Goal: Task Accomplishment & Management: Manage account settings

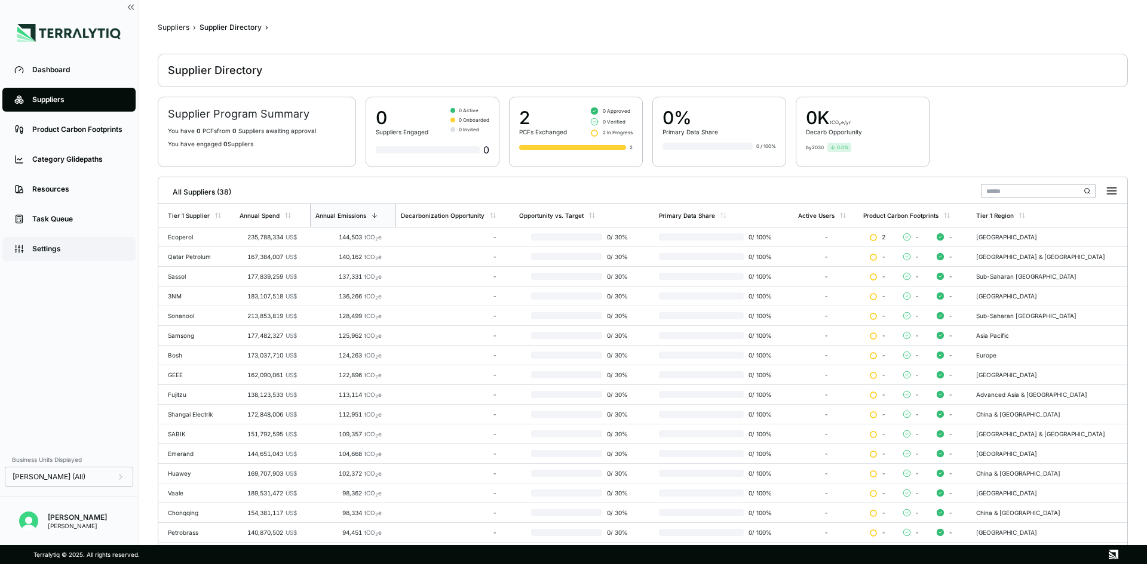
click at [59, 250] on div "Settings" at bounding box center [77, 249] width 91 height 10
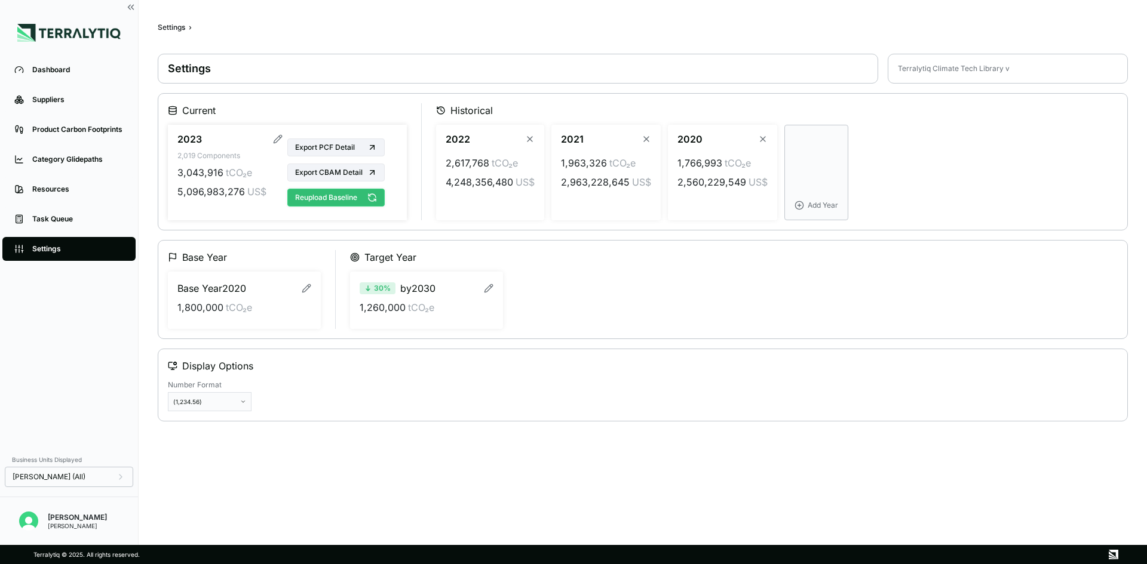
click at [363, 192] on button "Reupload Baseline" at bounding box center [335, 198] width 97 height 18
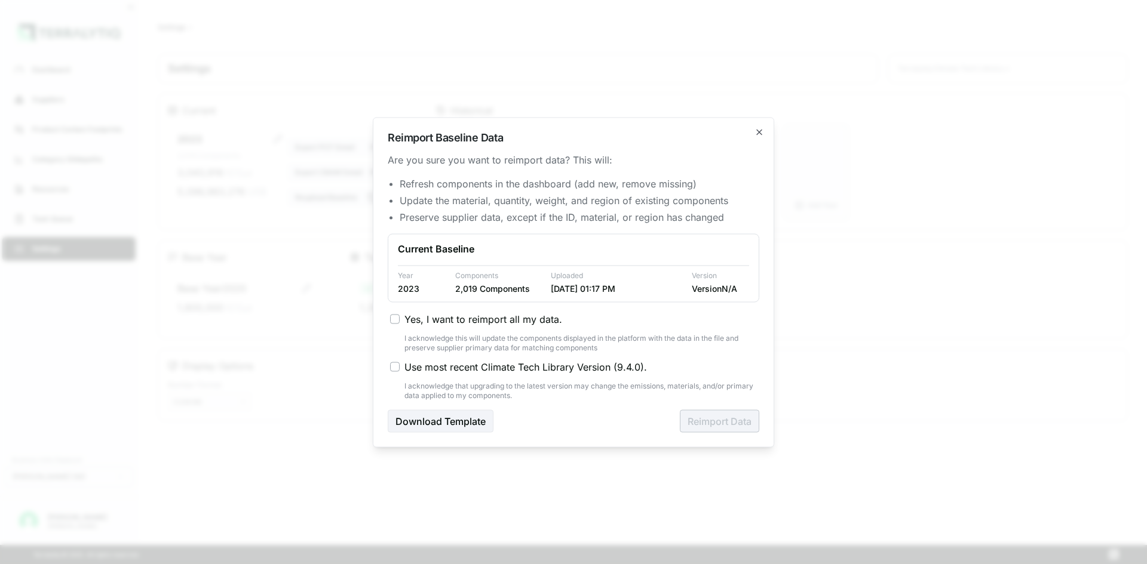
click at [400, 320] on label "Yes, I want to reimport all my data." at bounding box center [574, 319] width 369 height 14
click at [400, 320] on button "Yes, I want to reimport all my data." at bounding box center [395, 319] width 10 height 10
click at [394, 373] on label "Use most recent Climate Tech Library Version ( 9.4.0 )." at bounding box center [574, 367] width 369 height 14
click at [394, 371] on button "Use most recent Climate Tech Library Version ( 9.4.0 )." at bounding box center [395, 367] width 10 height 10
click at [695, 421] on button "Reimport Data" at bounding box center [719, 421] width 79 height 23
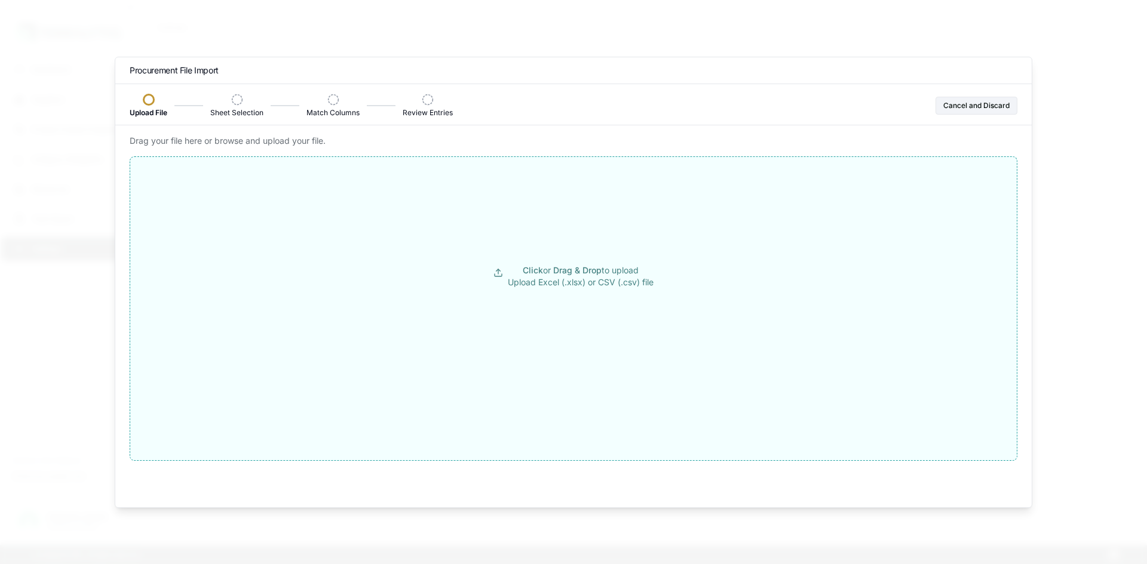
click at [463, 280] on button "Click or Drag & Drop to upload Upload Excel (.xlsx) or CSV (.csv) file" at bounding box center [573, 276] width 886 height 215
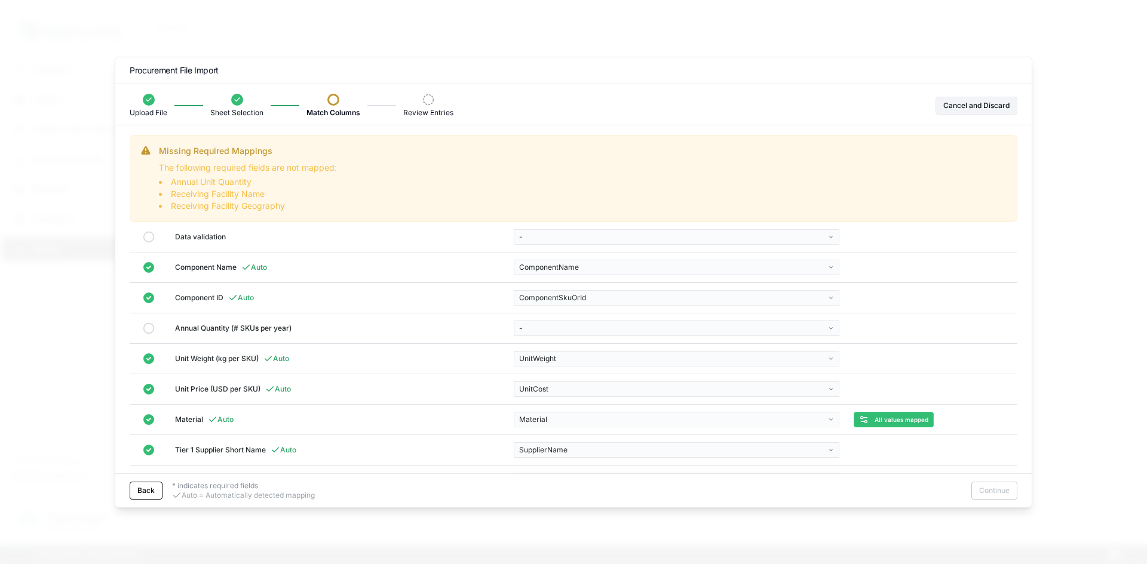
click at [551, 327] on body "Dashboard Suppliers Product Carbon Footprints Category Glidepaths Resources Tas…" at bounding box center [573, 282] width 1147 height 564
click at [546, 355] on div "AnnualQuantity" at bounding box center [590, 357] width 147 height 17
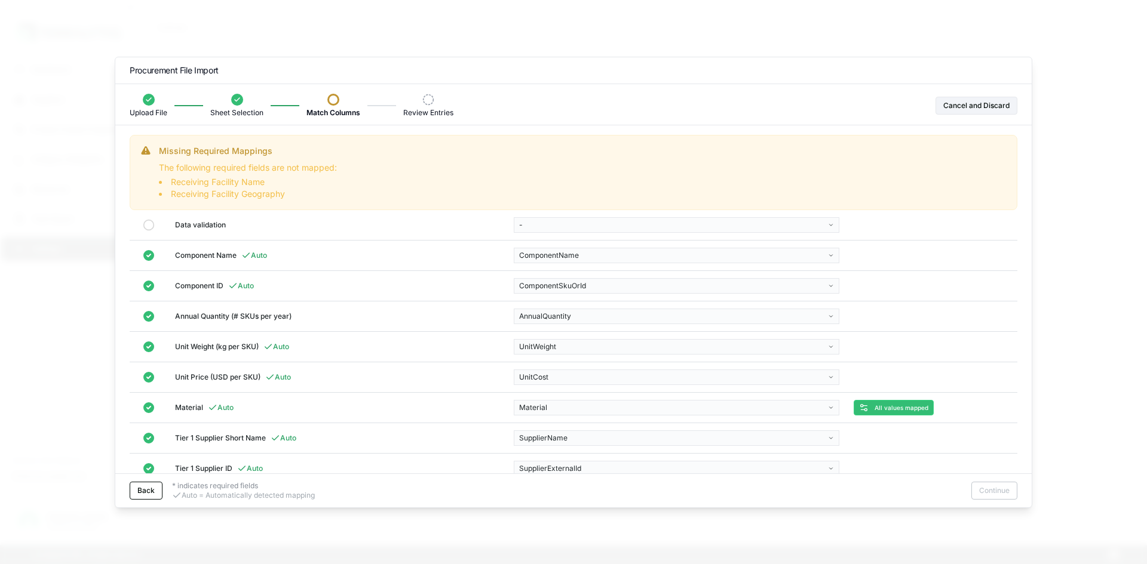
scroll to position [60, 0]
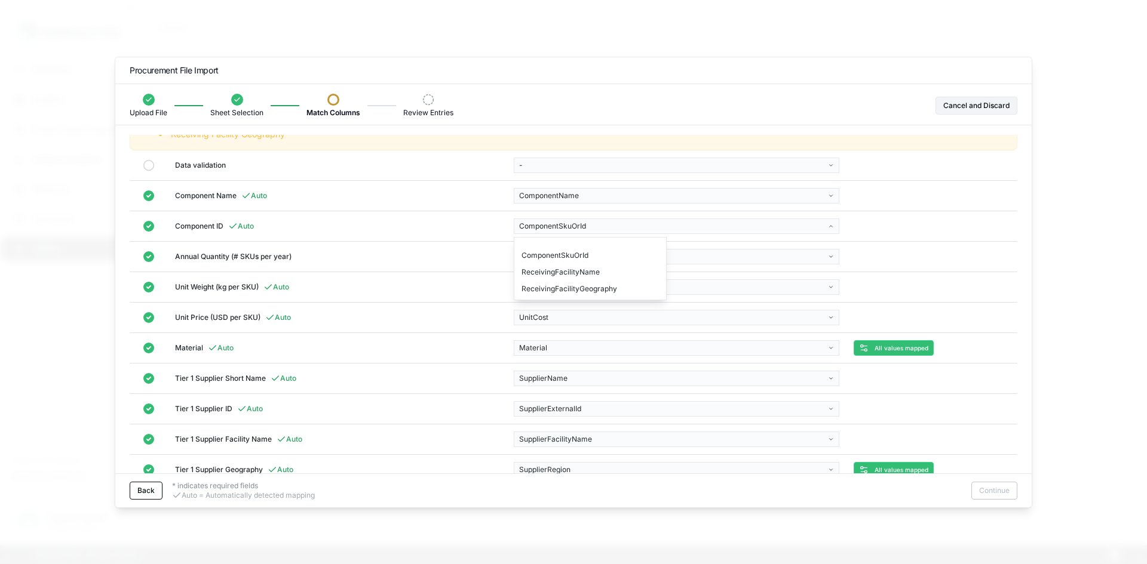
click at [576, 225] on body "Dashboard Suppliers Product Carbon Footprints Category Glidepaths Resources Tas…" at bounding box center [573, 282] width 1147 height 564
click at [443, 250] on body "Dashboard Suppliers Product Carbon Footprints Category Glidepaths Resources Tas…" at bounding box center [573, 282] width 1147 height 564
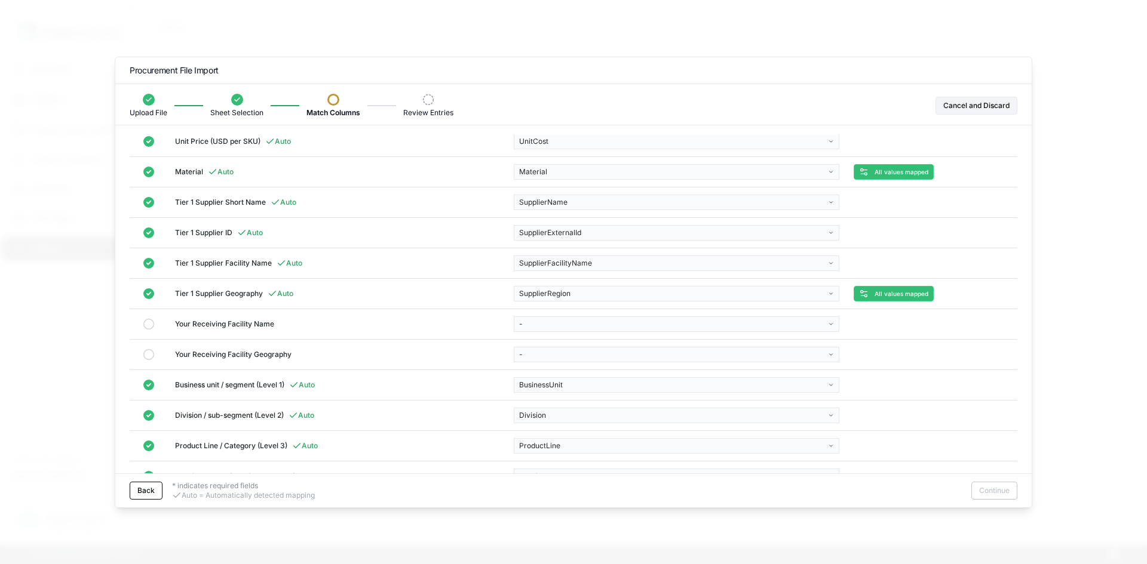
scroll to position [263, 0]
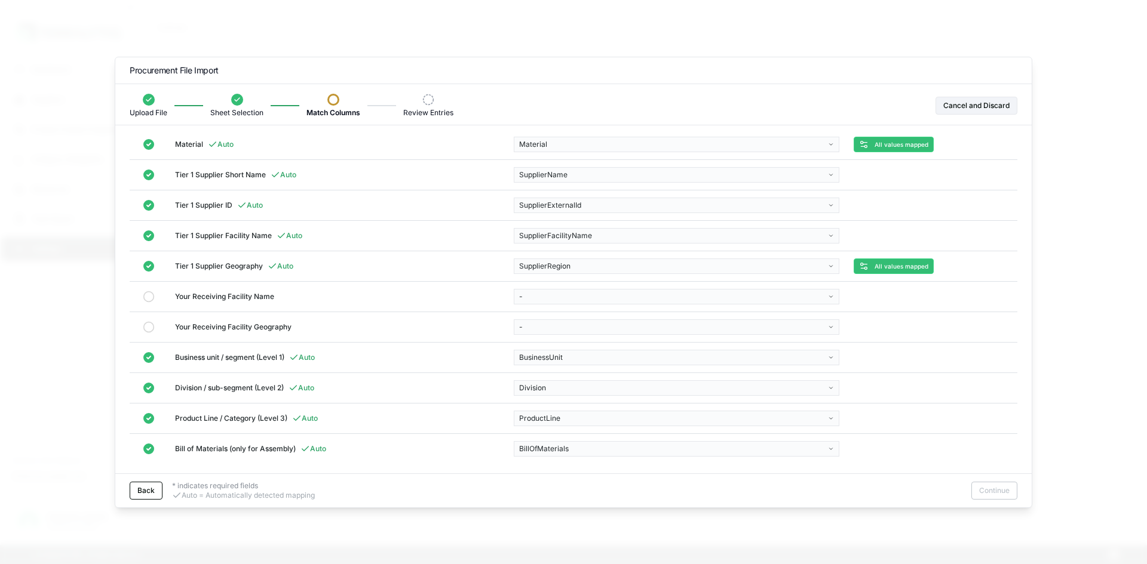
click at [638, 293] on body "Dashboard Suppliers Product Carbon Footprints Category Glidepaths Resources Tas…" at bounding box center [573, 282] width 1147 height 564
click at [610, 323] on div "ReceivingFacilityName" at bounding box center [590, 326] width 147 height 17
click at [578, 325] on body "Dashboard Suppliers Product Carbon Footprints Category Glidepaths Resources Tas…" at bounding box center [573, 282] width 1147 height 564
click at [576, 352] on div "ReceivingFacilityGeography" at bounding box center [590, 356] width 147 height 17
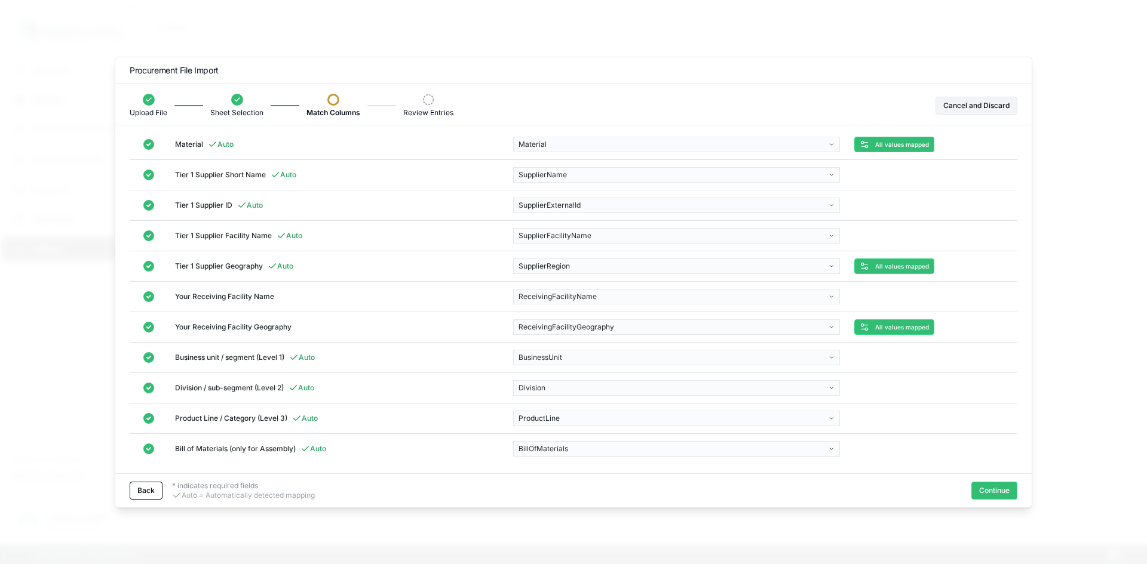
scroll to position [188, 0]
click at [999, 495] on button "Continue" at bounding box center [994, 491] width 46 height 18
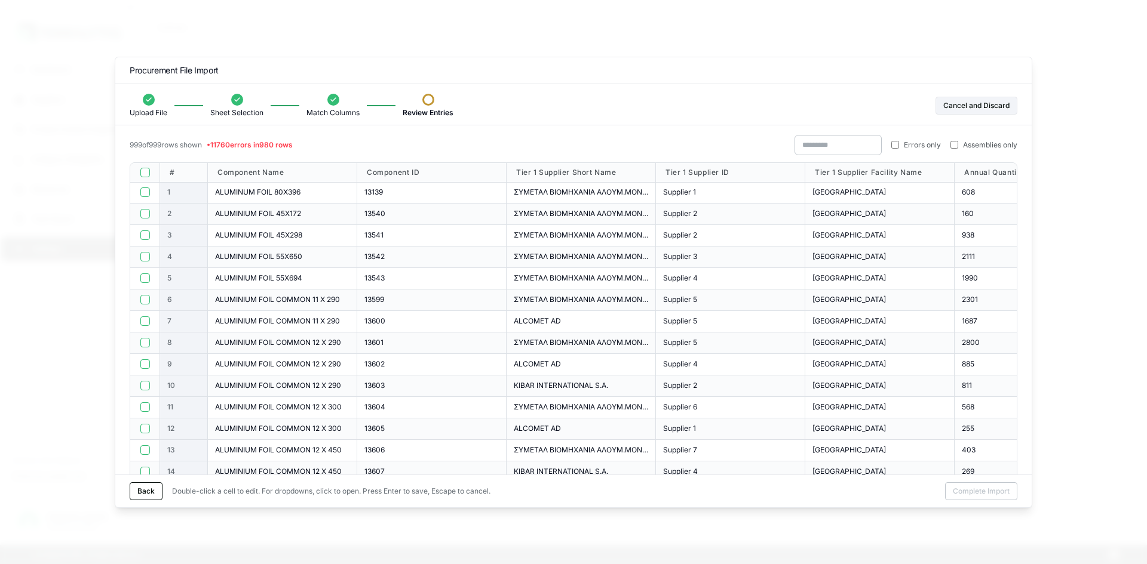
click at [900, 145] on label "Errors only" at bounding box center [916, 145] width 50 height 10
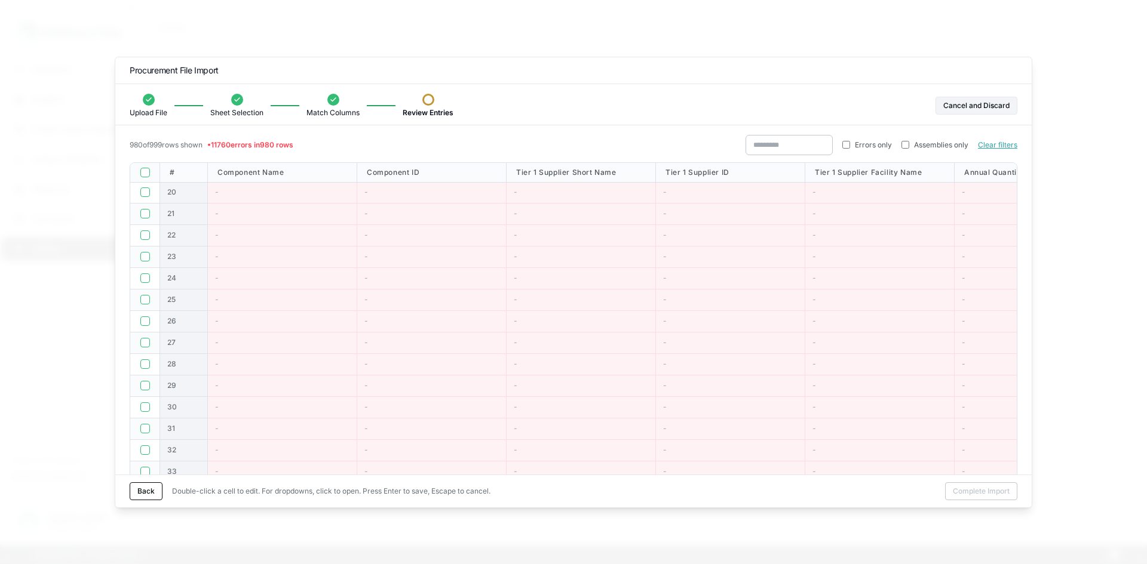
click at [139, 172] on div at bounding box center [145, 173] width 30 height 20
click at [143, 173] on button "button" at bounding box center [145, 173] width 10 height 10
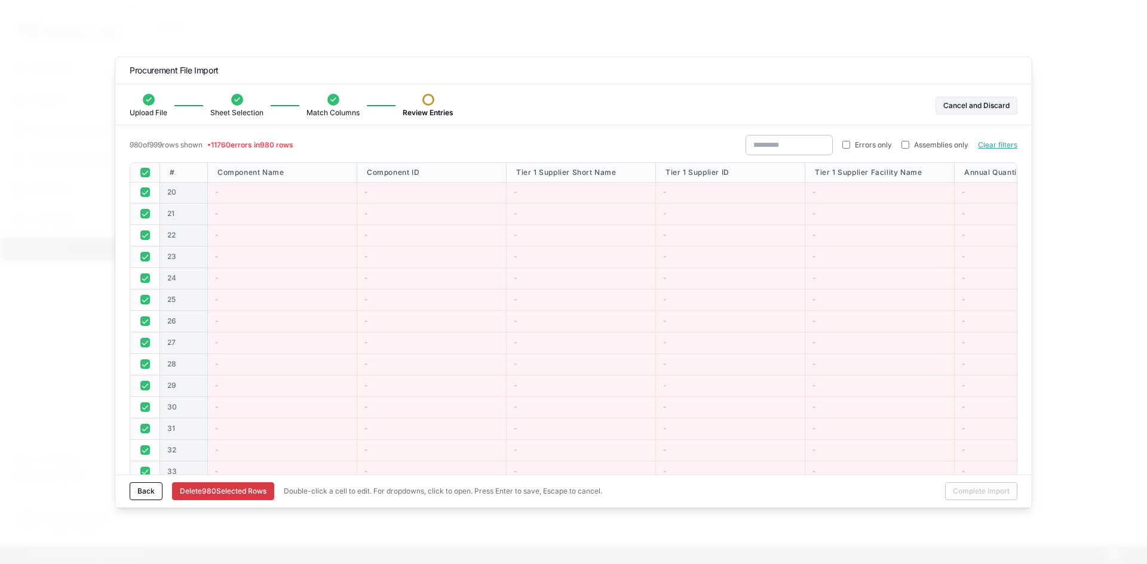
click at [216, 493] on button "Delete 980 Selected Row s" at bounding box center [223, 492] width 102 height 18
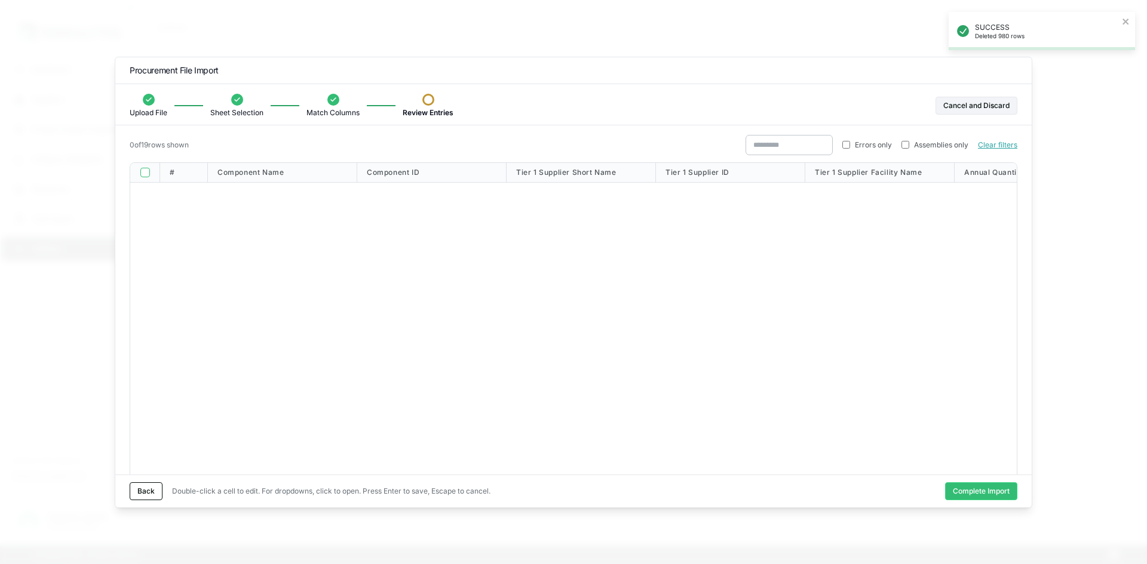
click at [851, 148] on label "Errors only" at bounding box center [867, 145] width 50 height 10
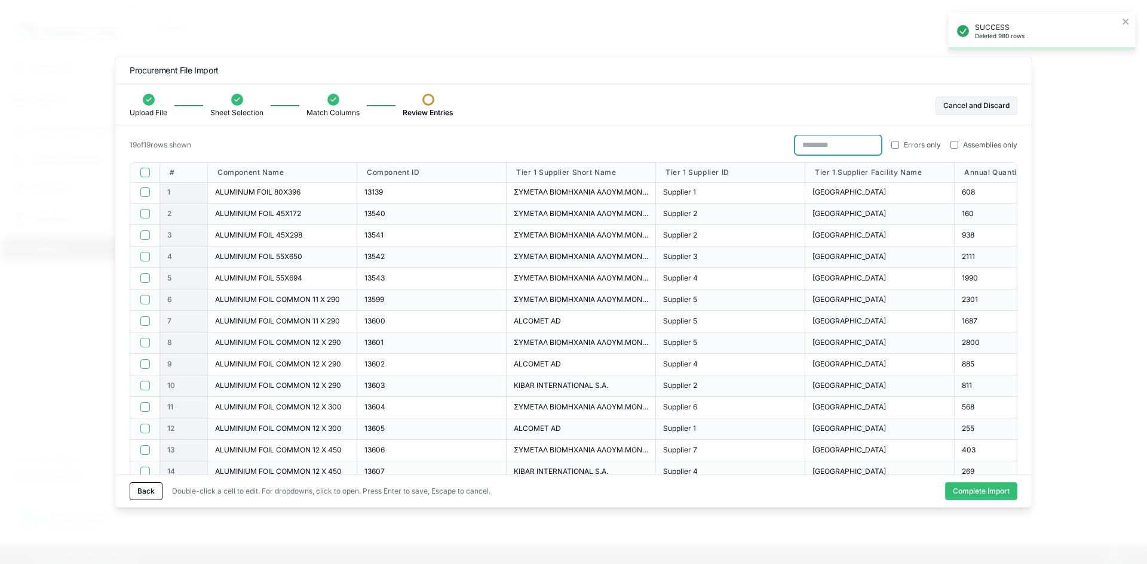
click at [846, 146] on input "text" at bounding box center [837, 145] width 87 height 20
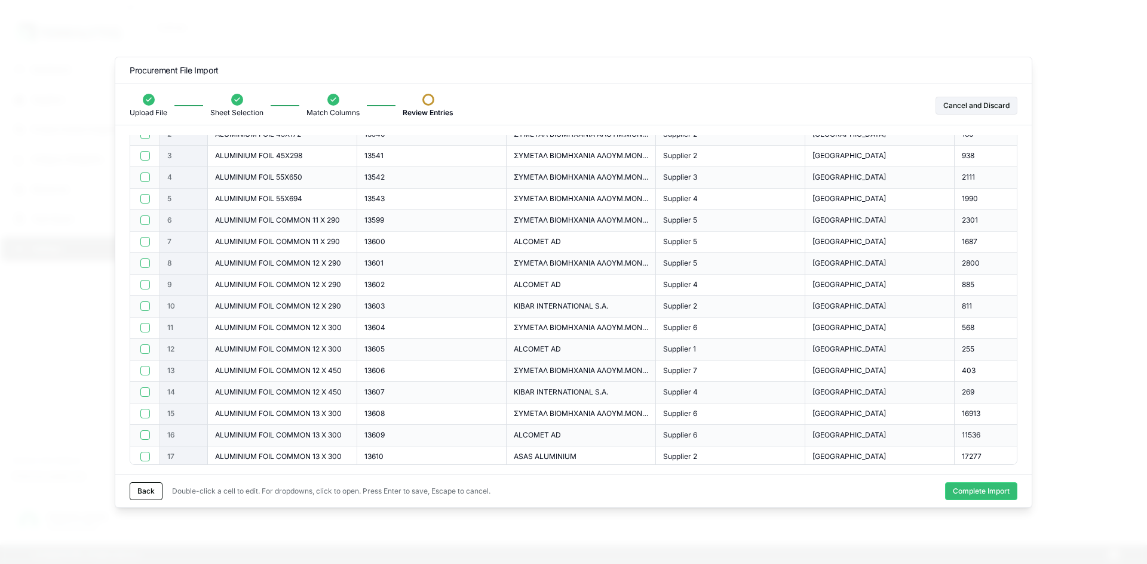
scroll to position [0, 0]
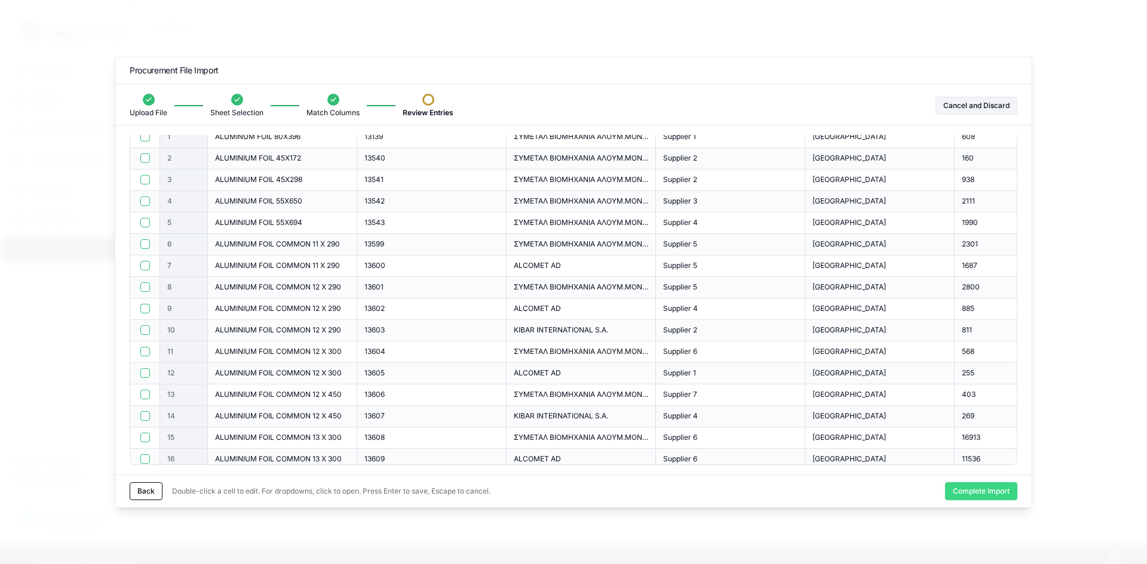
click at [977, 492] on button "Complete Import" at bounding box center [981, 492] width 72 height 18
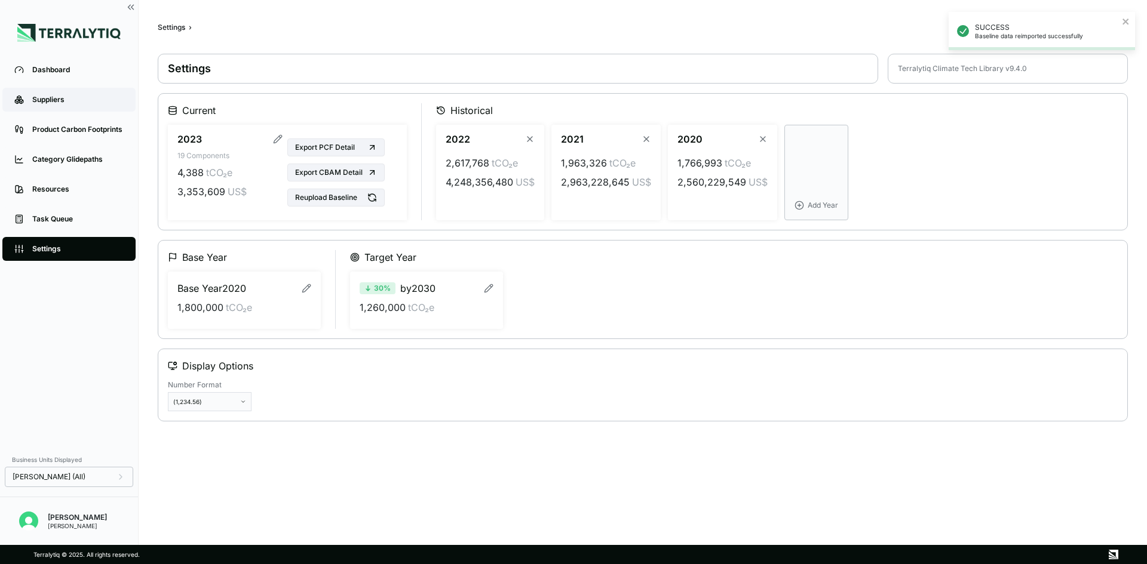
click at [58, 102] on div "Suppliers" at bounding box center [77, 100] width 91 height 10
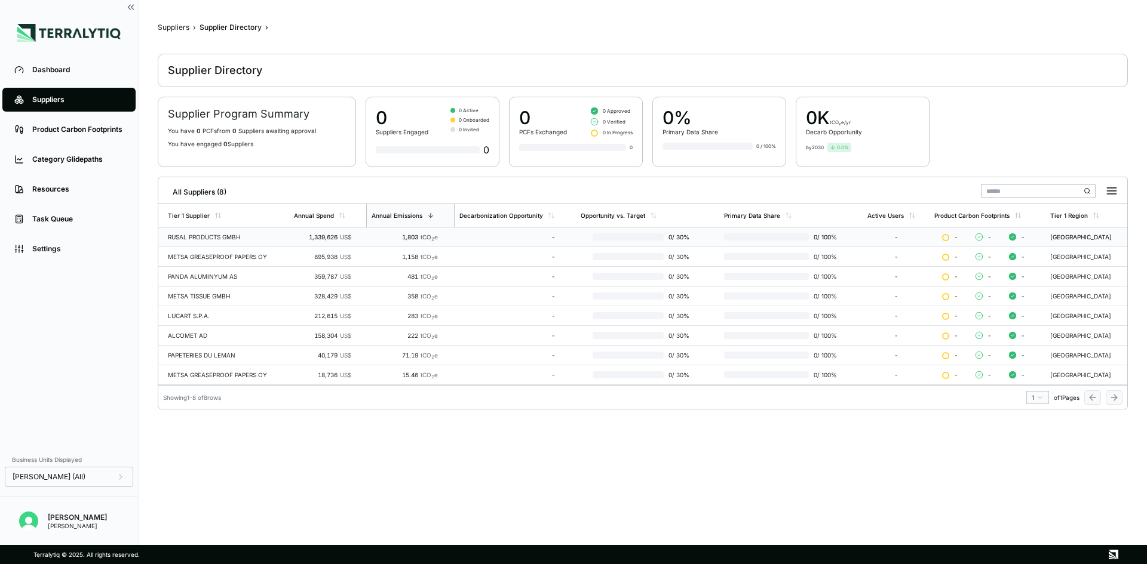
click at [203, 237] on div "RUSAL PRODUCTS GMBH" at bounding box center [226, 237] width 116 height 7
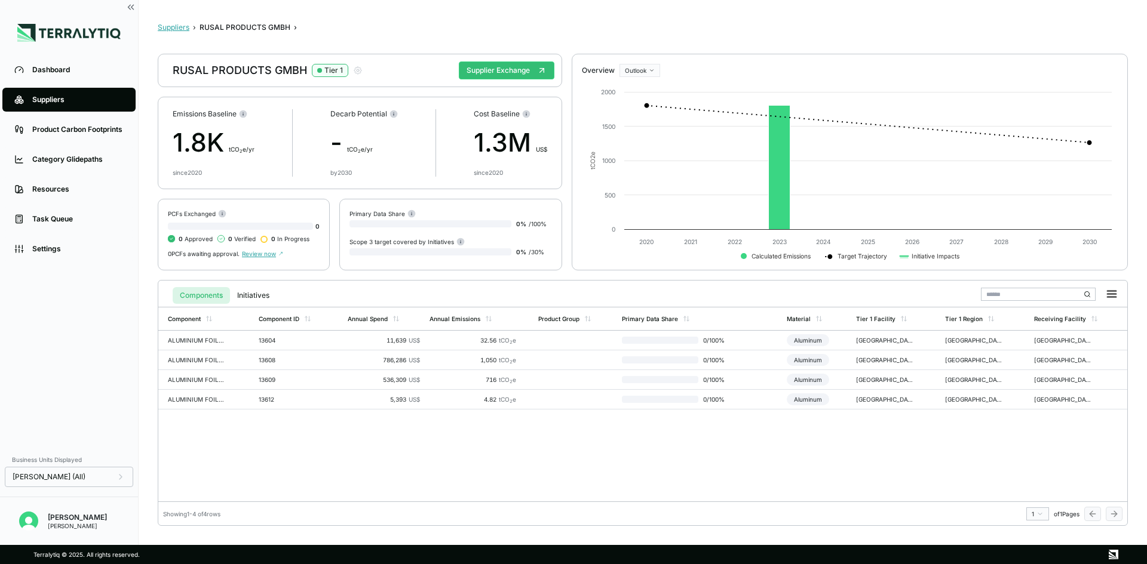
click at [184, 28] on button "Suppliers" at bounding box center [174, 28] width 32 height 10
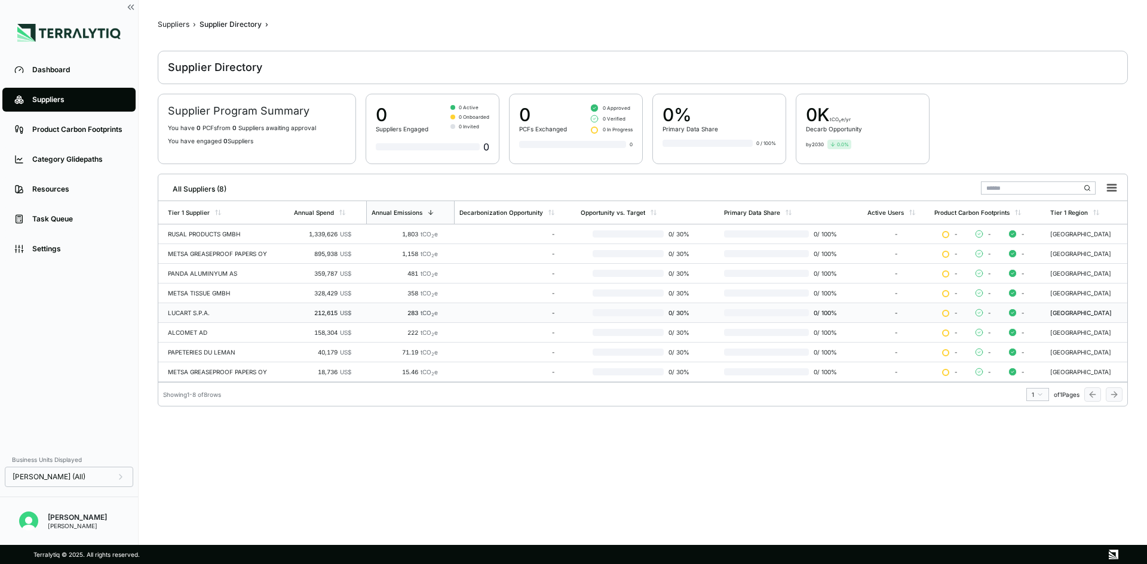
scroll to position [4, 0]
click at [230, 232] on div "RUSAL PRODUCTS GMBH" at bounding box center [226, 233] width 116 height 7
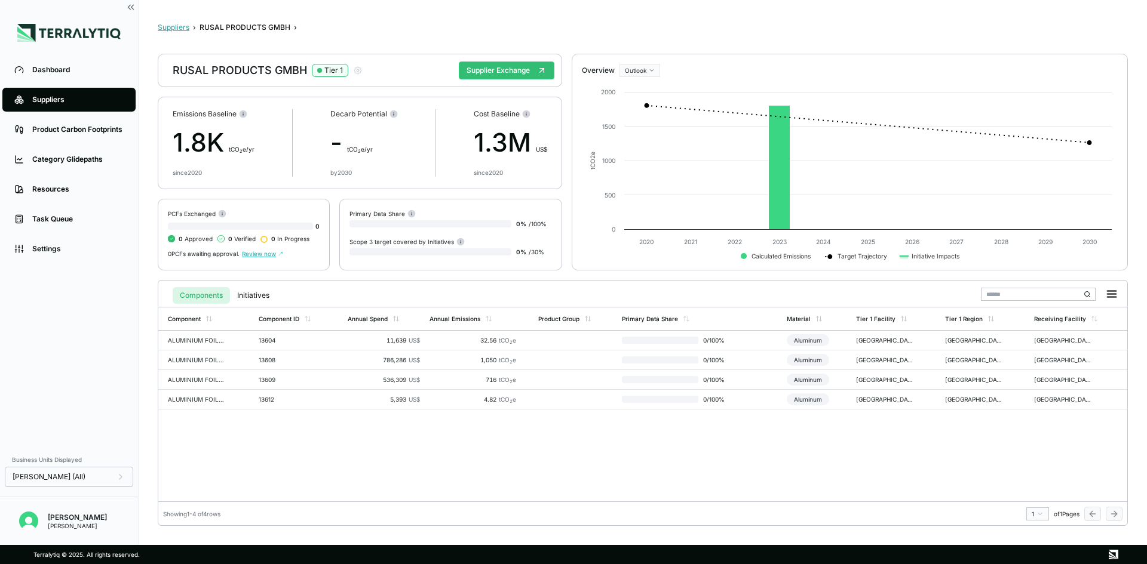
click at [175, 29] on button "Suppliers" at bounding box center [174, 28] width 32 height 10
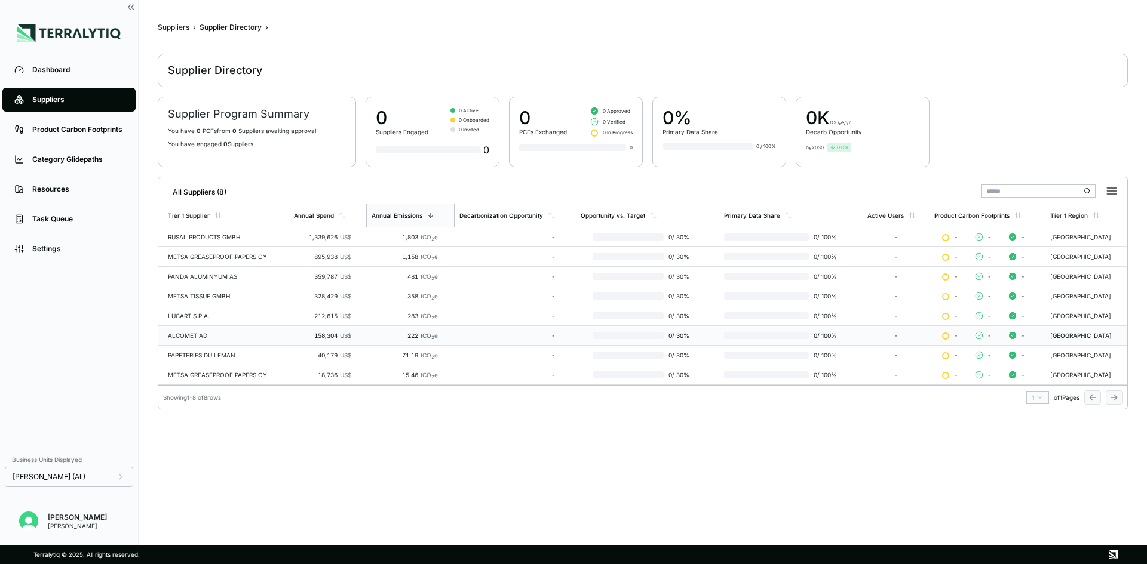
click at [232, 337] on div "ALCOMET AD" at bounding box center [226, 335] width 116 height 7
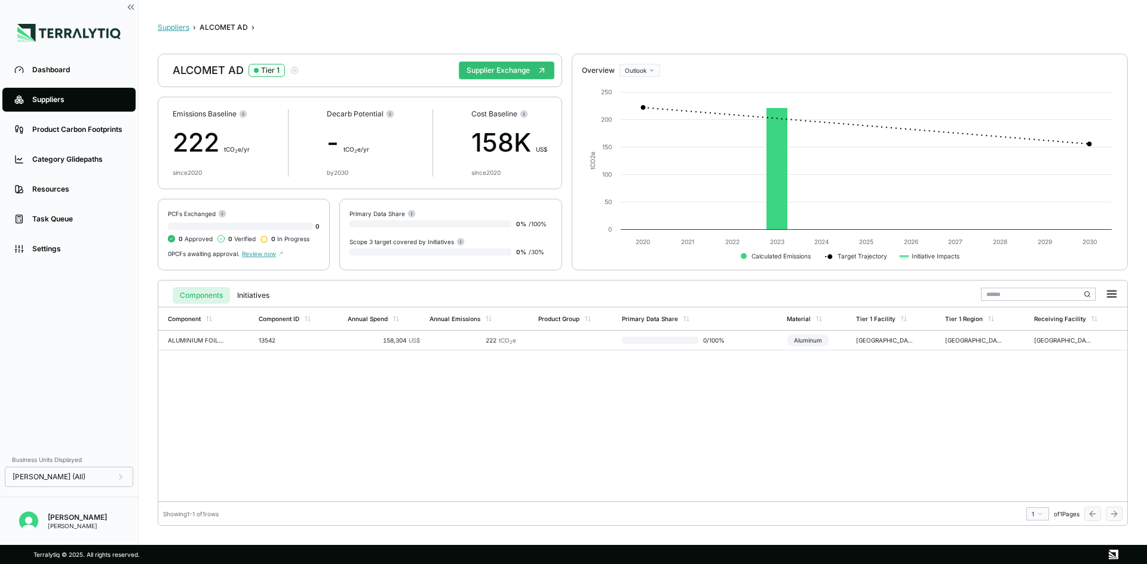
click at [173, 26] on button "Suppliers" at bounding box center [174, 28] width 32 height 10
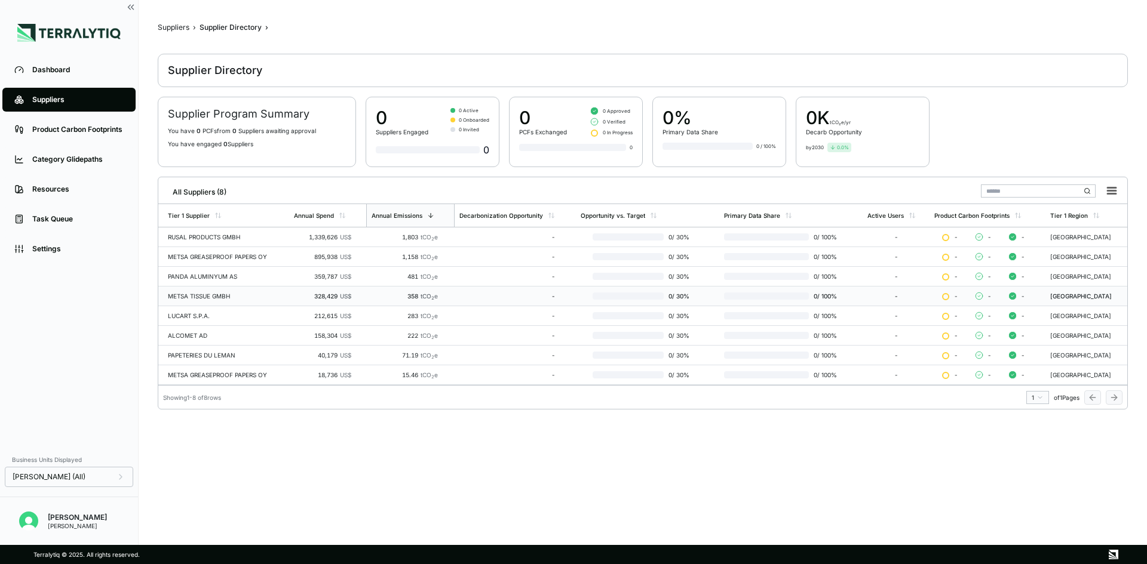
click at [205, 292] on td "METSA TISSUE GMBH" at bounding box center [223, 297] width 131 height 20
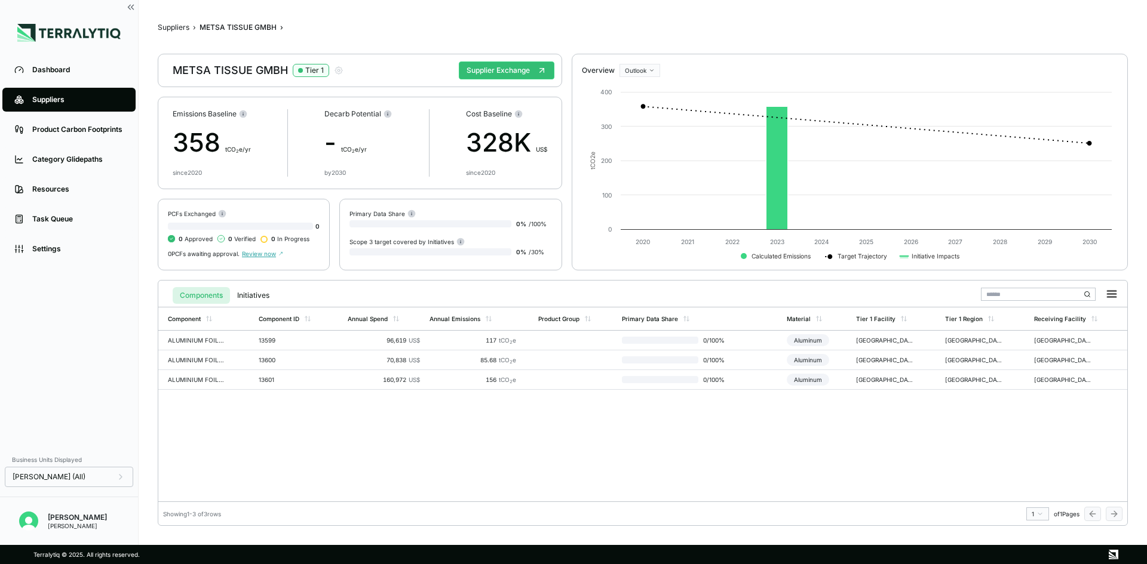
click at [268, 75] on div "METSA TISSUE GMBH Tier 1" at bounding box center [258, 70] width 171 height 14
click at [269, 71] on div "METSA TISSUE GMBH Tier 1" at bounding box center [258, 70] width 171 height 14
click at [340, 69] on icon "button" at bounding box center [339, 71] width 10 height 10
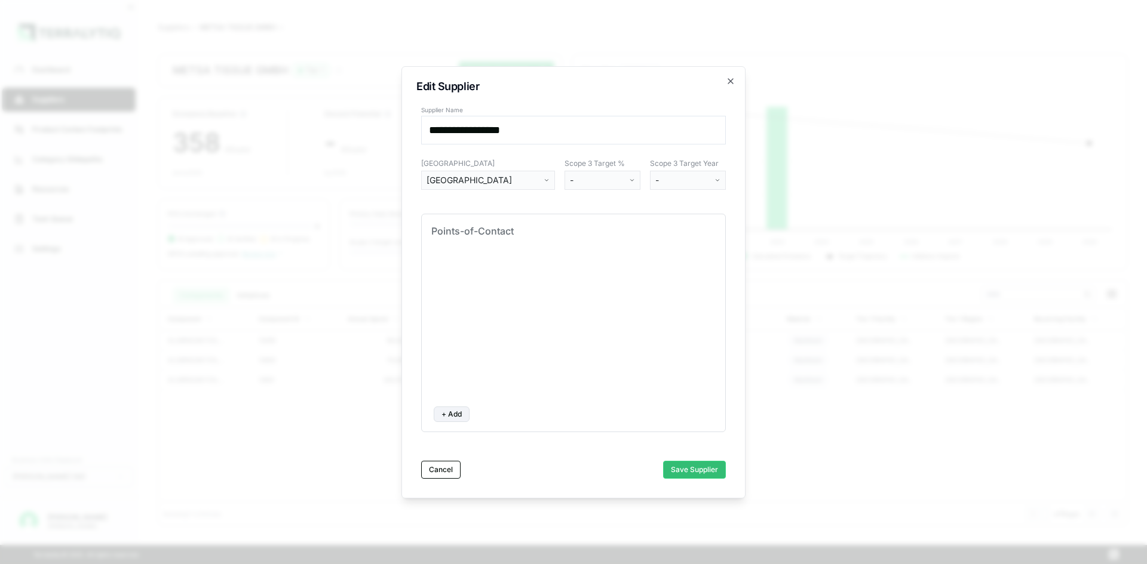
click at [544, 131] on input "**********" at bounding box center [573, 130] width 305 height 29
drag, startPoint x: 564, startPoint y: 131, endPoint x: 415, endPoint y: 138, distance: 149.5
click at [415, 138] on div "**********" at bounding box center [573, 282] width 344 height 432
click at [728, 82] on icon "button" at bounding box center [731, 81] width 10 height 10
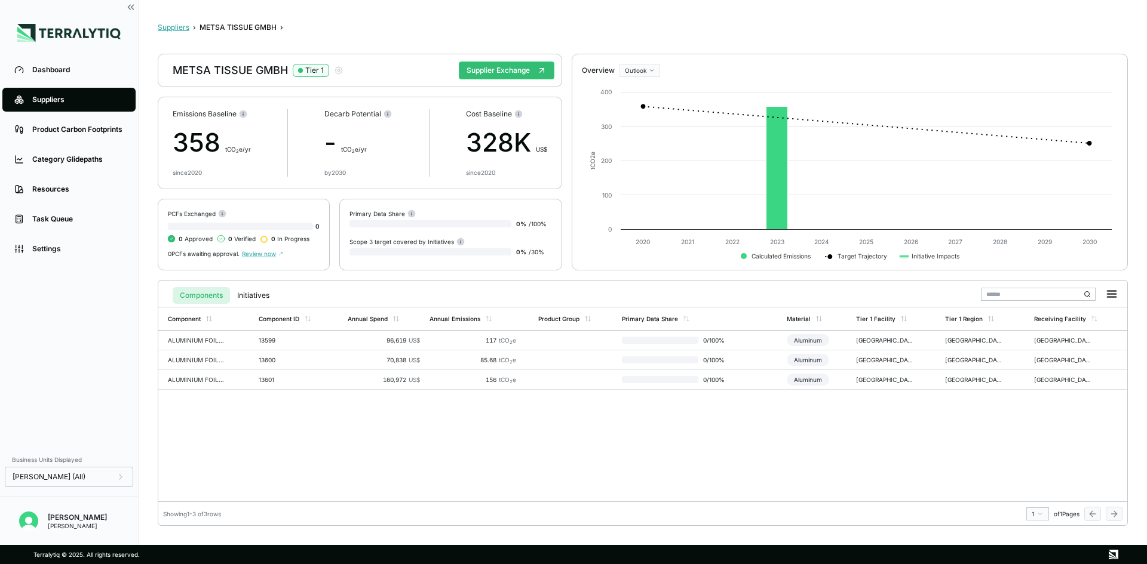
click at [174, 27] on button "Suppliers" at bounding box center [174, 28] width 32 height 10
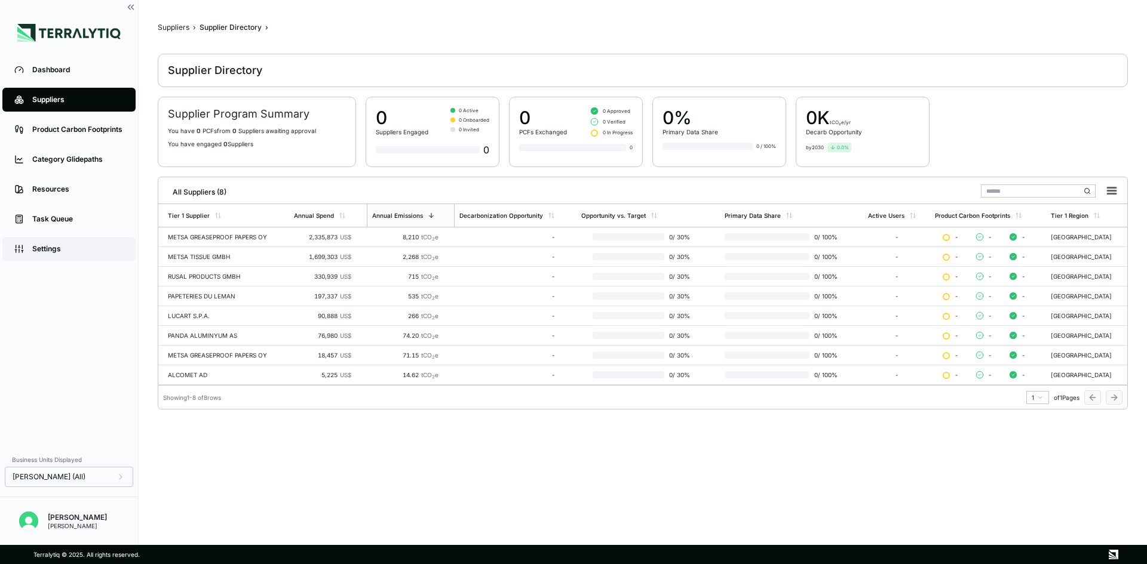
click at [65, 254] on link "Settings" at bounding box center [68, 249] width 133 height 24
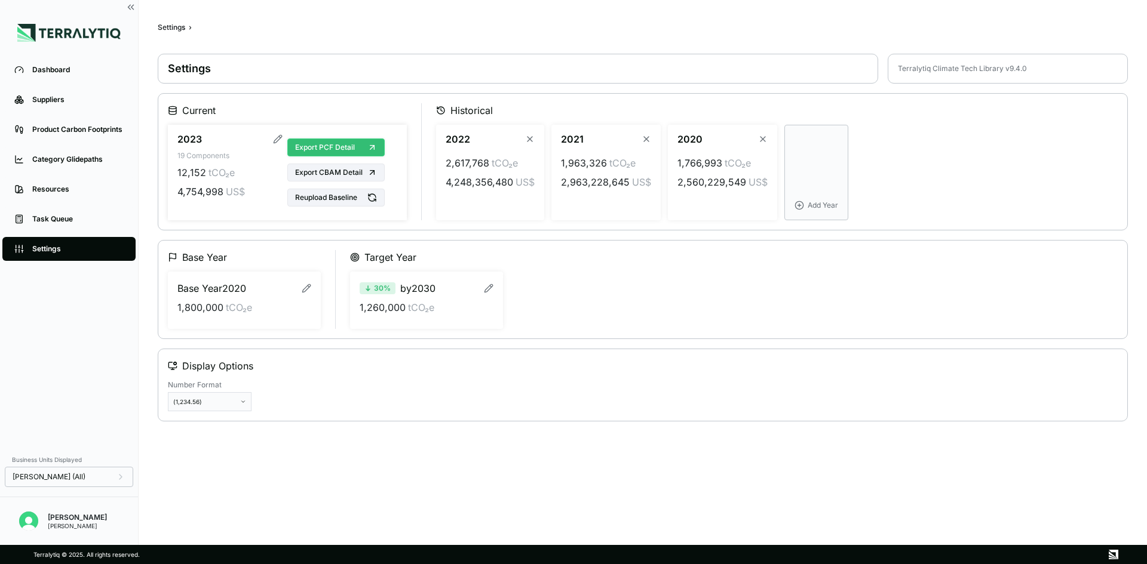
click at [354, 151] on span "Export PCF Detail" at bounding box center [325, 148] width 60 height 10
click at [330, 196] on button "Reupload Baseline" at bounding box center [335, 198] width 97 height 18
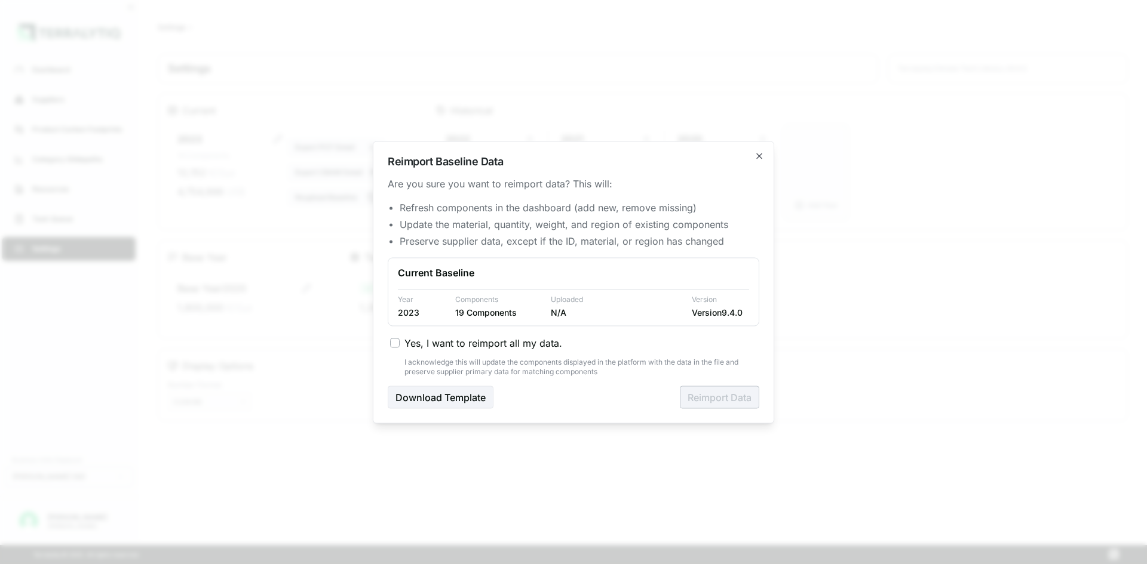
click at [438, 349] on span "Yes, I want to reimport all my data." at bounding box center [483, 343] width 158 height 14
click at [400, 348] on button "Yes, I want to reimport all my data." at bounding box center [395, 343] width 10 height 10
click at [690, 399] on button "Reimport Data" at bounding box center [719, 397] width 79 height 23
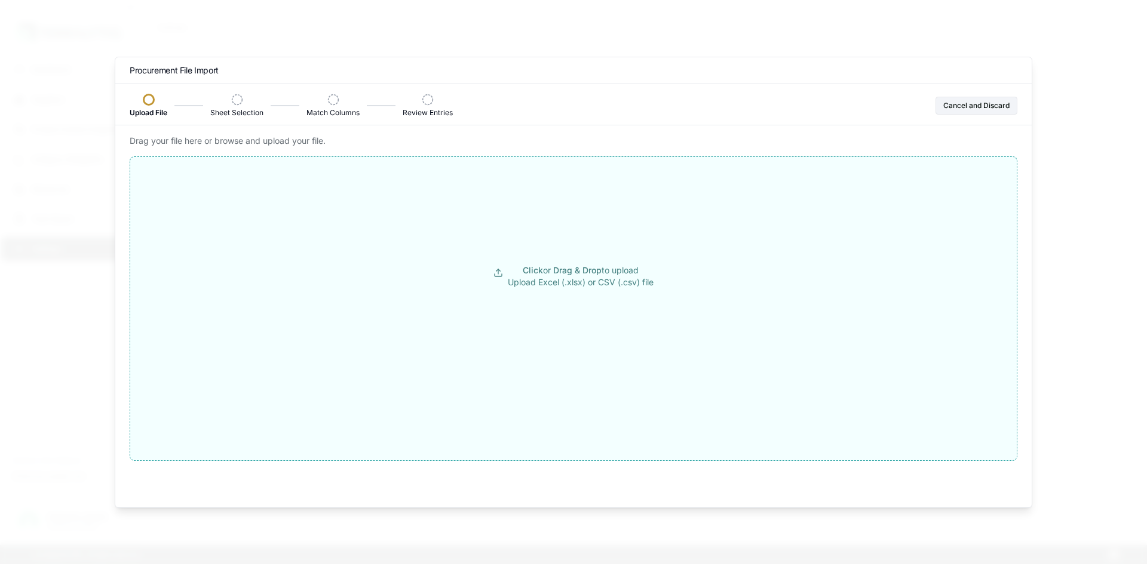
click at [377, 279] on button "Click or Drag & Drop to upload Upload Excel (.xlsx) or CSV (.csv) file" at bounding box center [573, 276] width 886 height 215
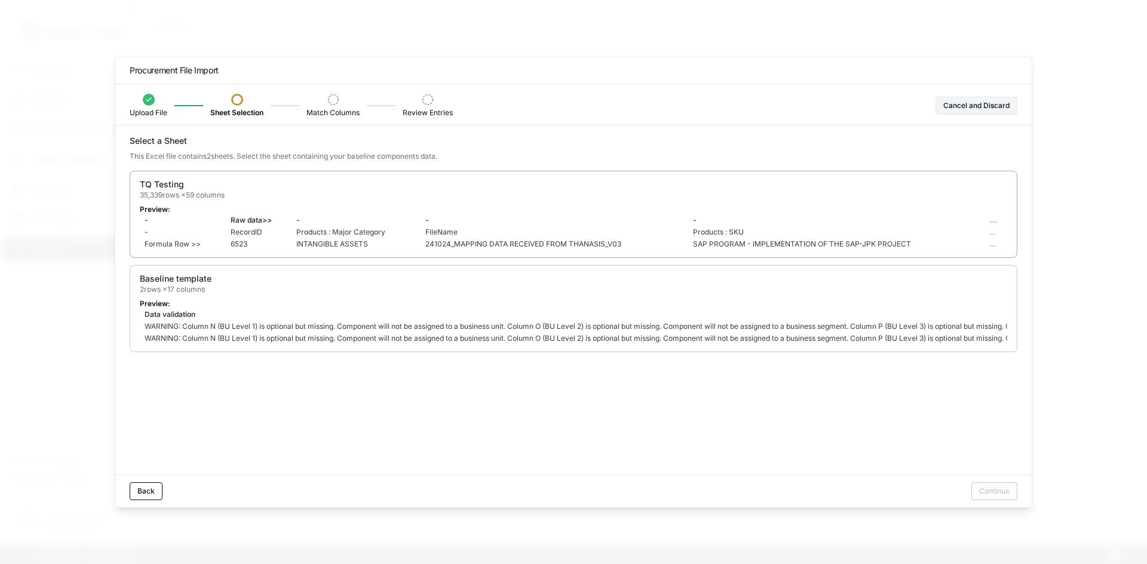
click at [217, 243] on td "Formula Row >>" at bounding box center [183, 244] width 86 height 12
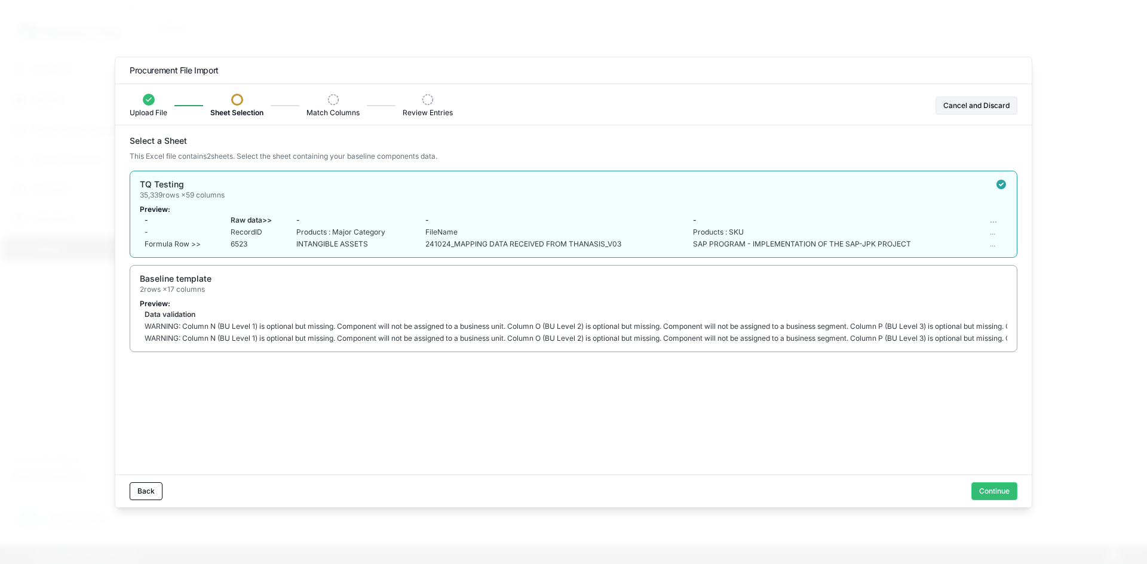
click at [244, 291] on div "Baseline template 2 rows × 17 columns" at bounding box center [573, 284] width 867 height 22
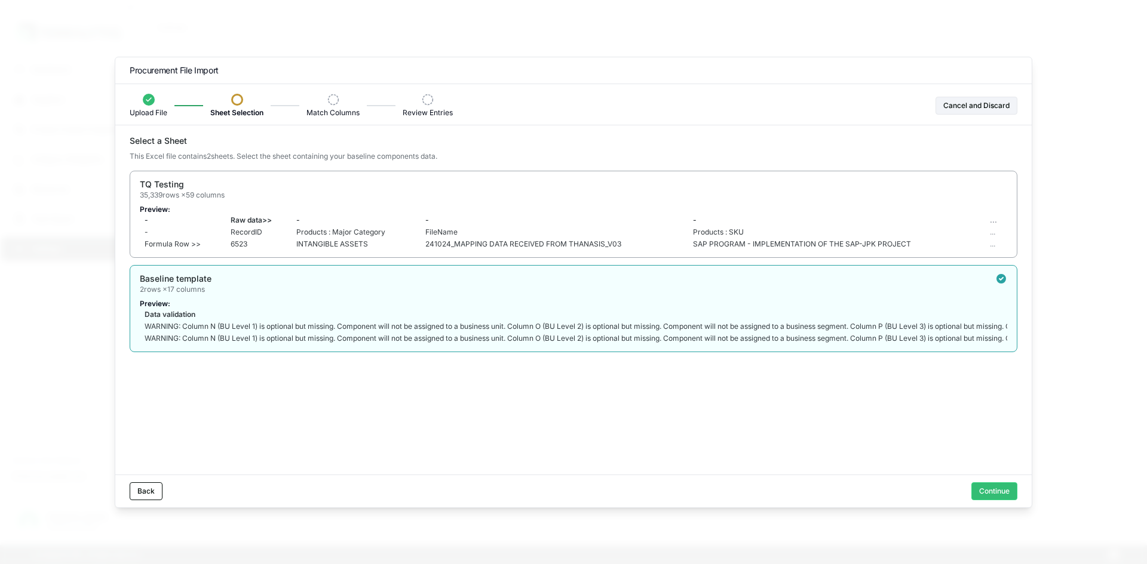
click at [248, 229] on td "RecordID" at bounding box center [259, 232] width 66 height 12
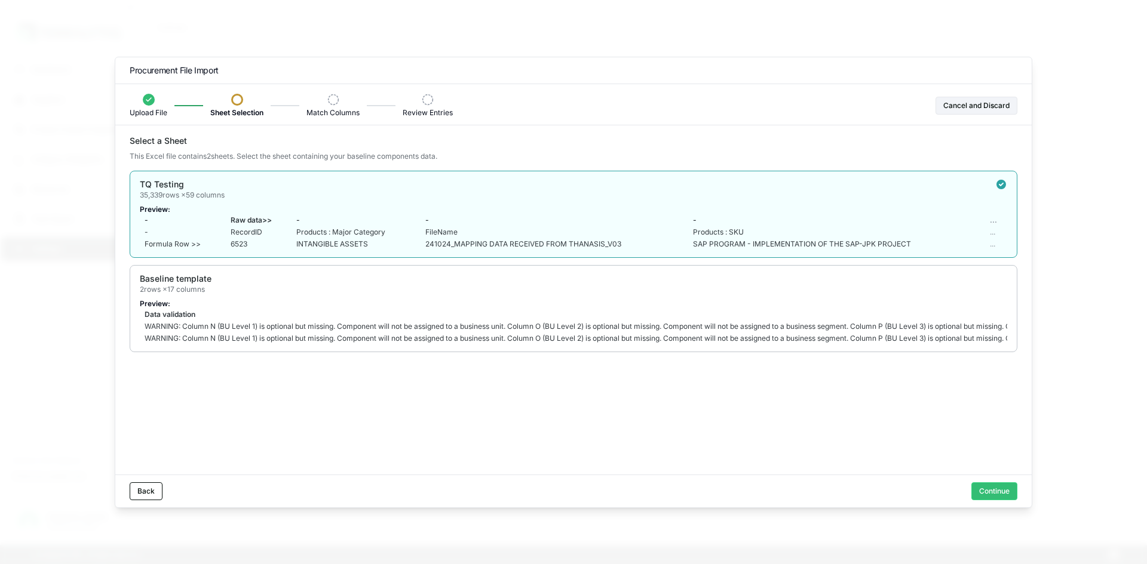
click at [235, 367] on div "Select a Sheet This Excel file contains 2 sheet s . Select the sheet containing…" at bounding box center [573, 305] width 916 height 340
click at [464, 294] on div "Baseline template 2 rows × 17 columns" at bounding box center [573, 284] width 867 height 22
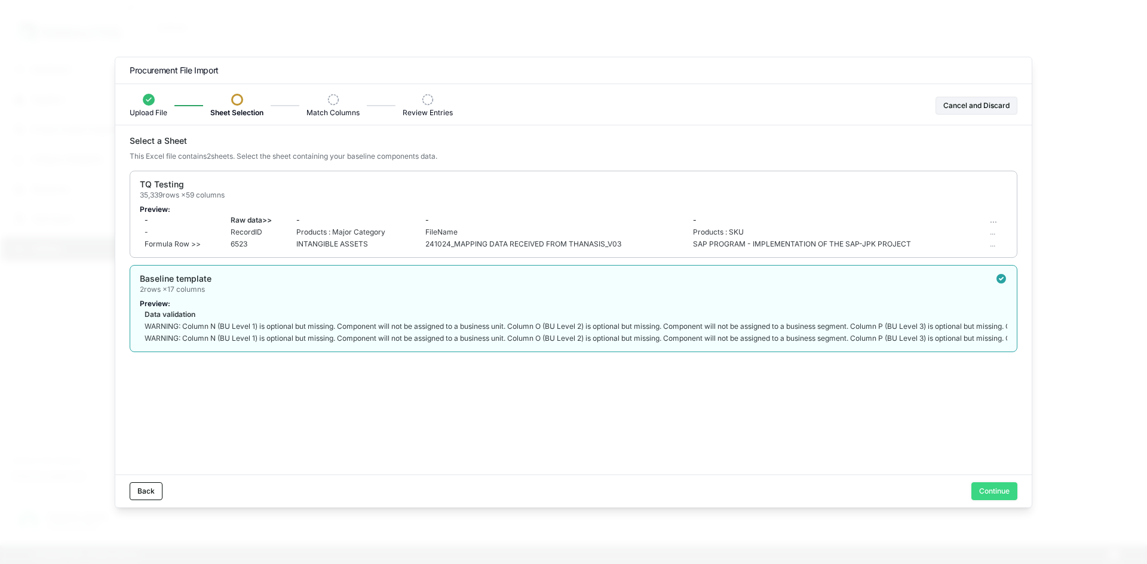
click at [998, 486] on button "Continue" at bounding box center [994, 492] width 46 height 18
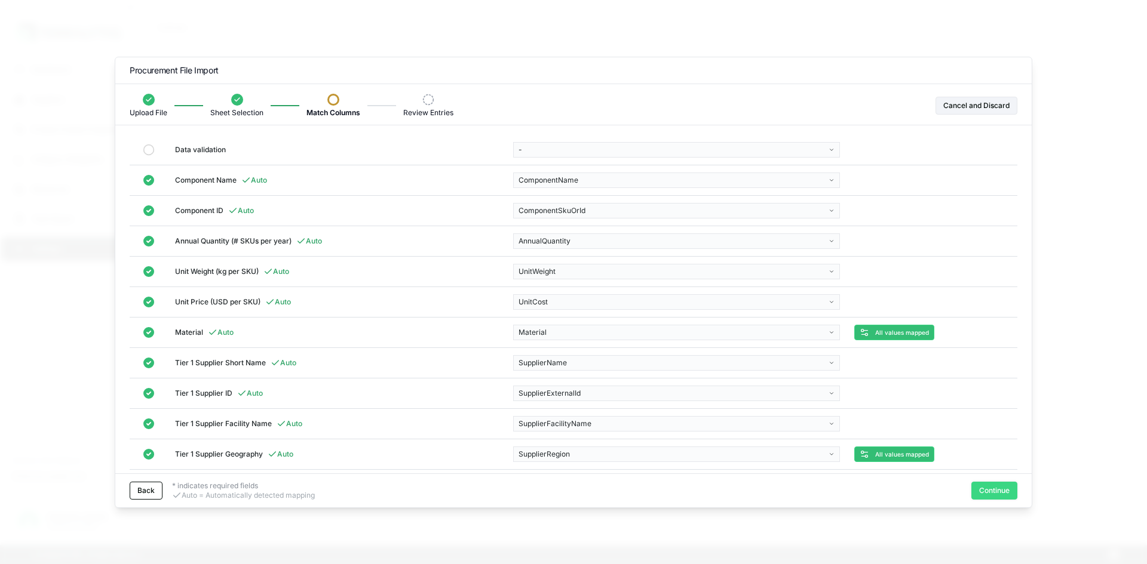
click at [997, 487] on button "Continue" at bounding box center [994, 491] width 46 height 18
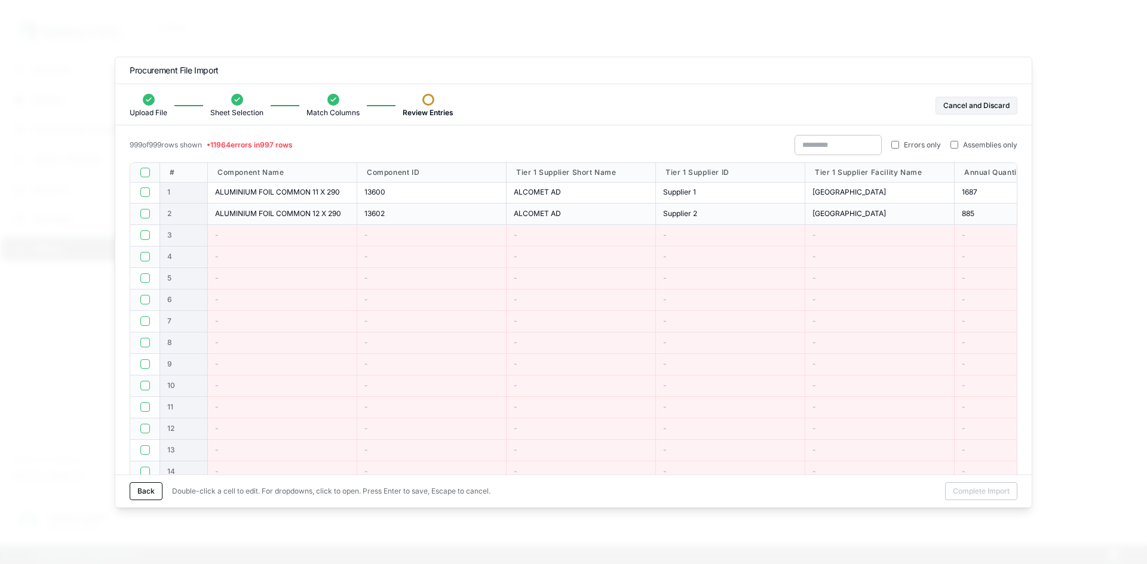
click at [899, 146] on label "Errors only" at bounding box center [916, 145] width 50 height 10
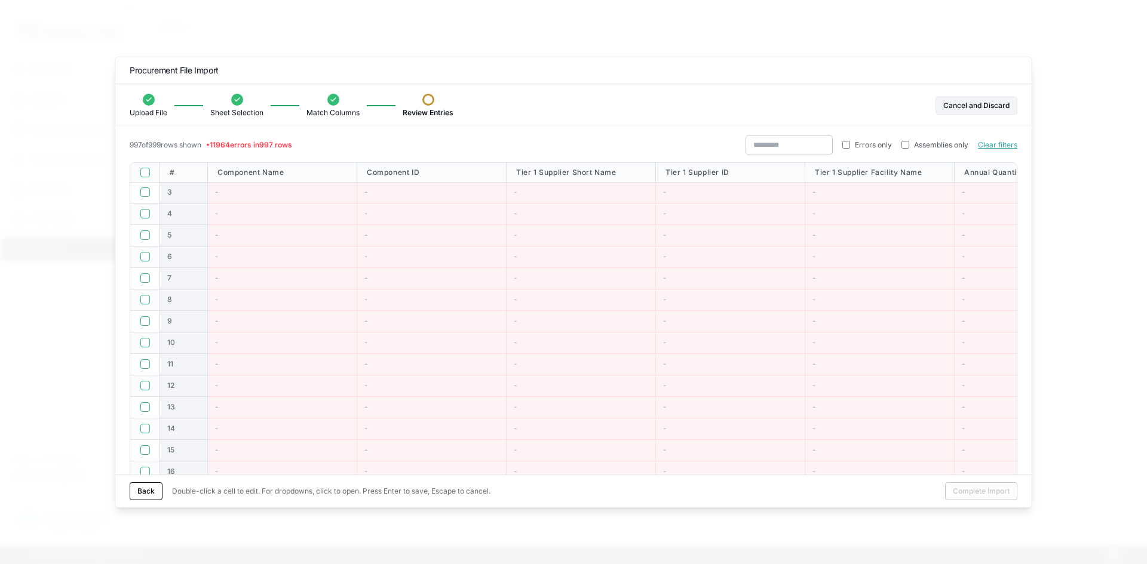
click at [140, 172] on button "button" at bounding box center [145, 173] width 10 height 10
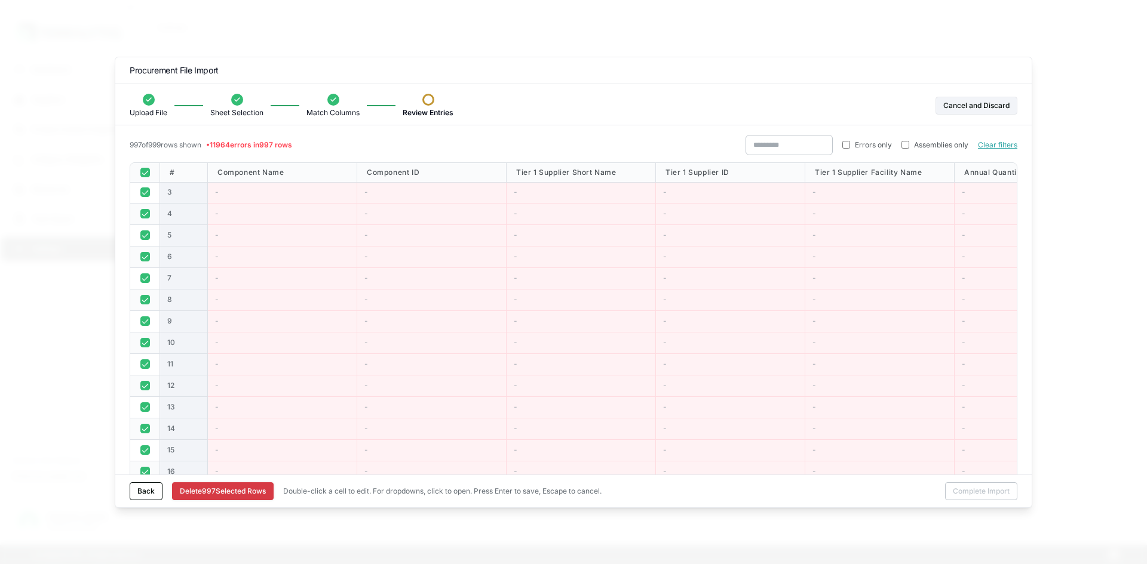
click at [229, 495] on button "Delete 997 Selected Row s" at bounding box center [223, 492] width 102 height 18
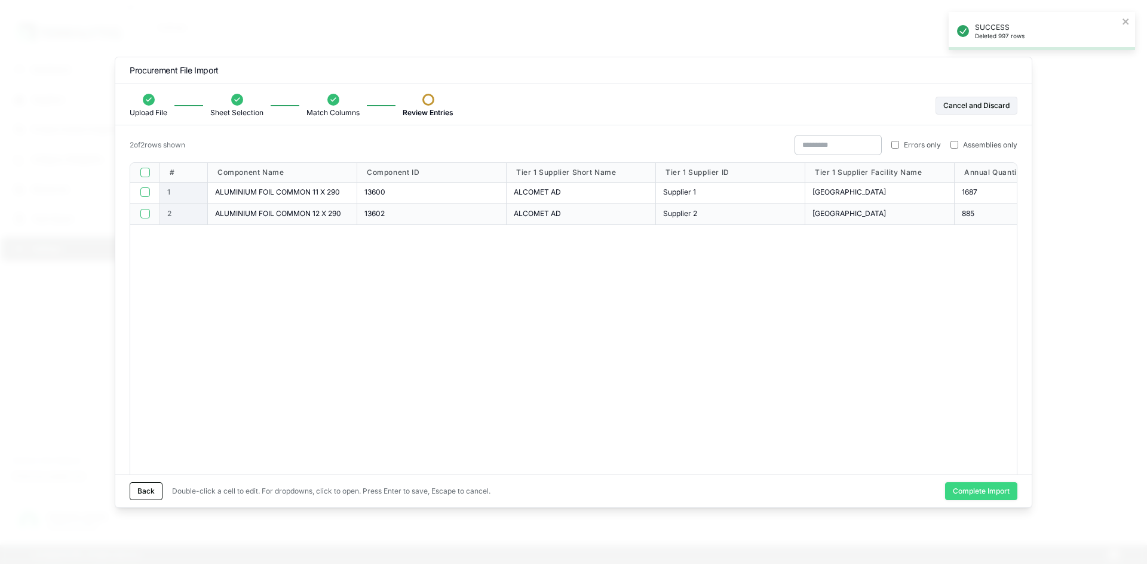
click at [967, 483] on button "Complete Import" at bounding box center [981, 492] width 72 height 18
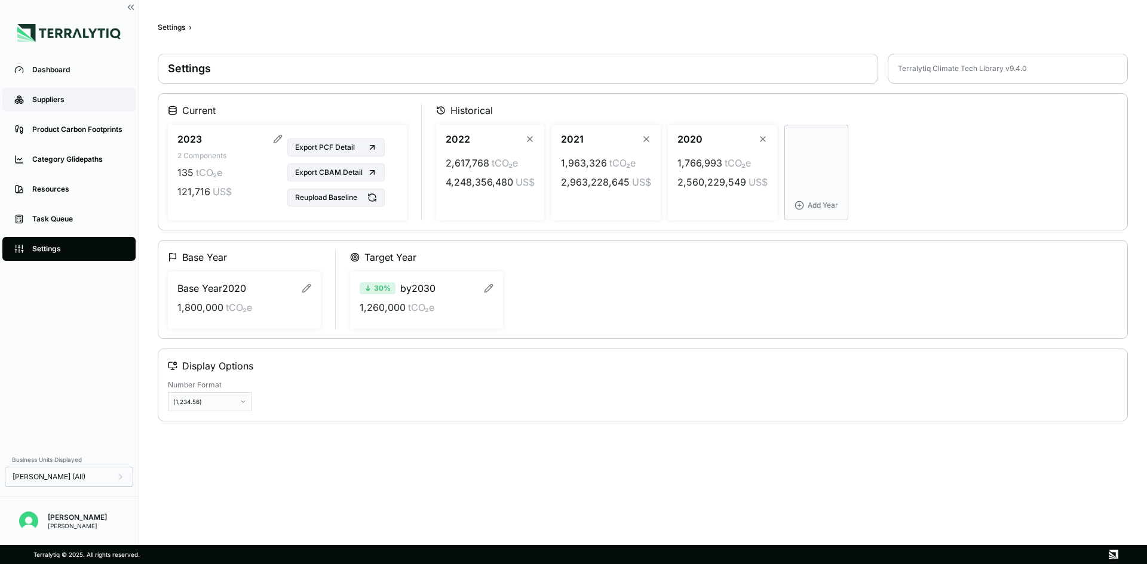
click at [70, 108] on link "Suppliers" at bounding box center [68, 100] width 133 height 24
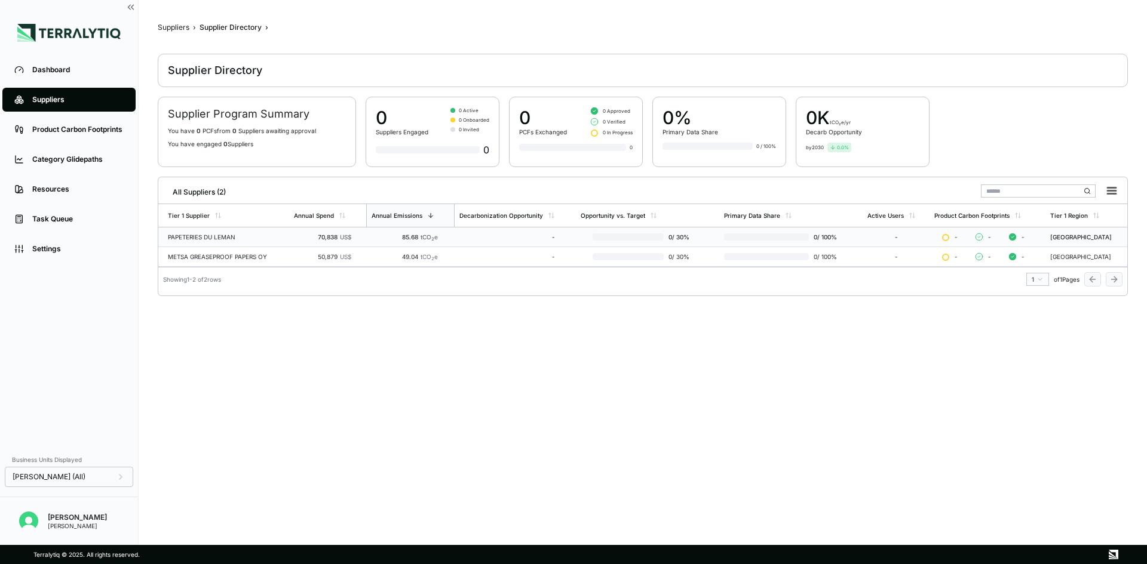
click at [252, 237] on div "PAPETERIES DU LEMAN" at bounding box center [226, 237] width 116 height 7
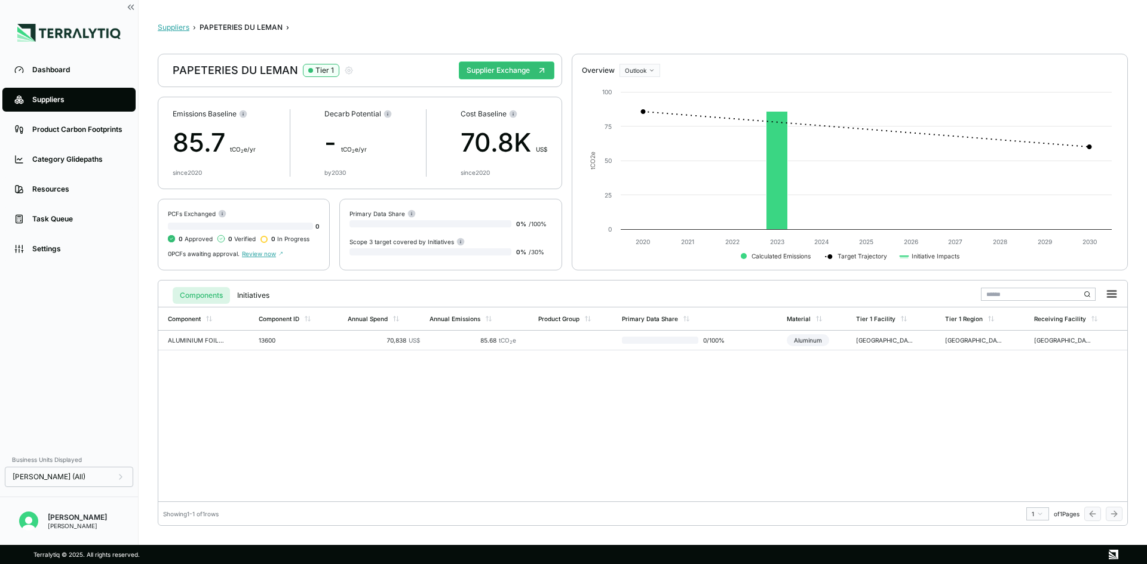
click at [176, 28] on button "Suppliers" at bounding box center [174, 28] width 32 height 10
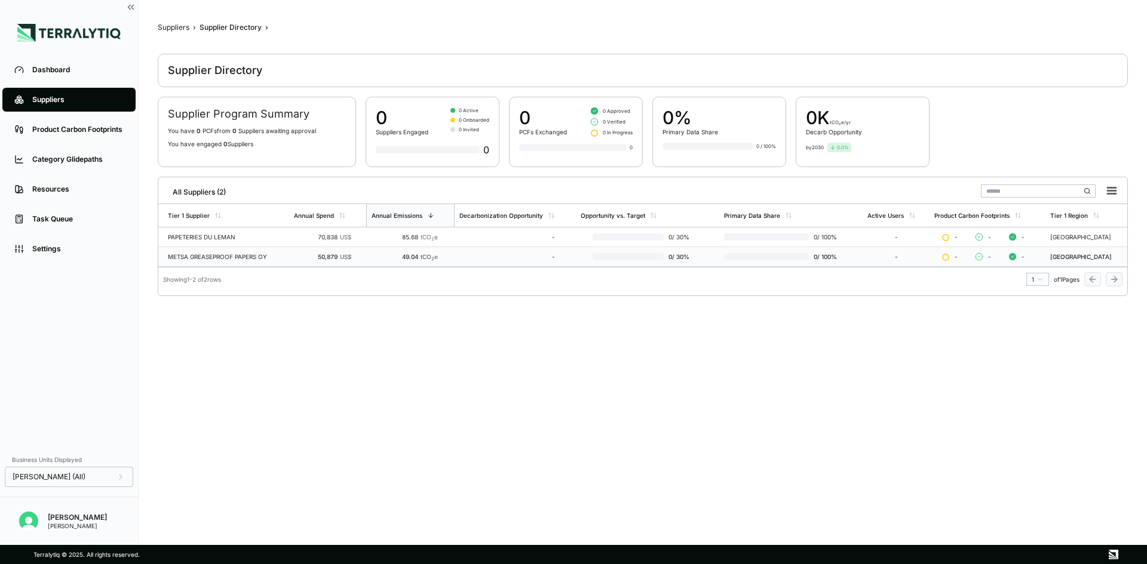
click at [213, 256] on div "METSA GREASEPROOF PAPERS OY" at bounding box center [226, 256] width 116 height 7
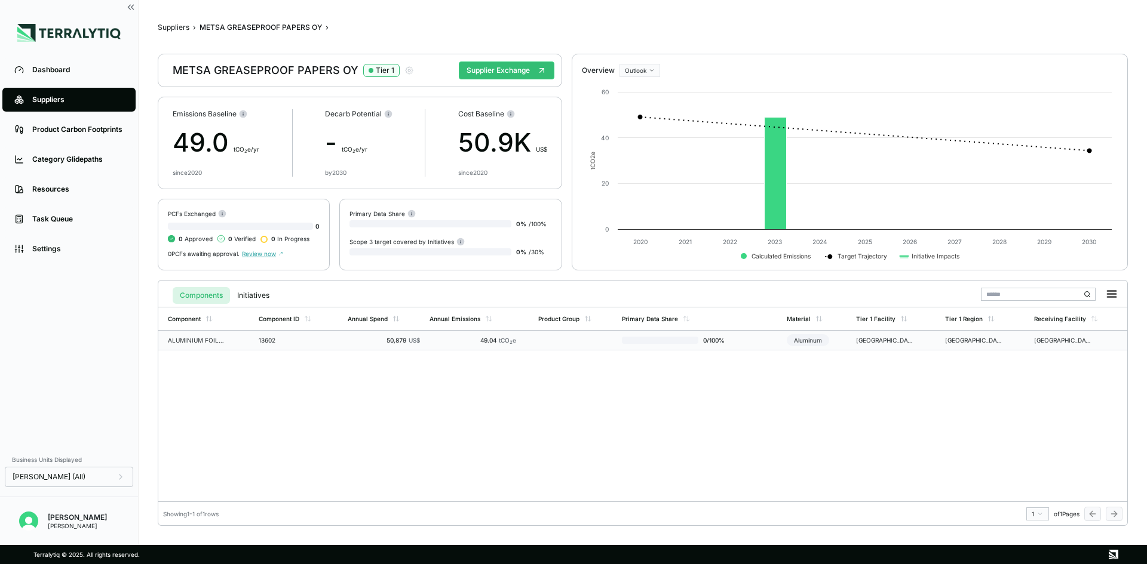
click at [293, 342] on div "13602" at bounding box center [287, 340] width 57 height 7
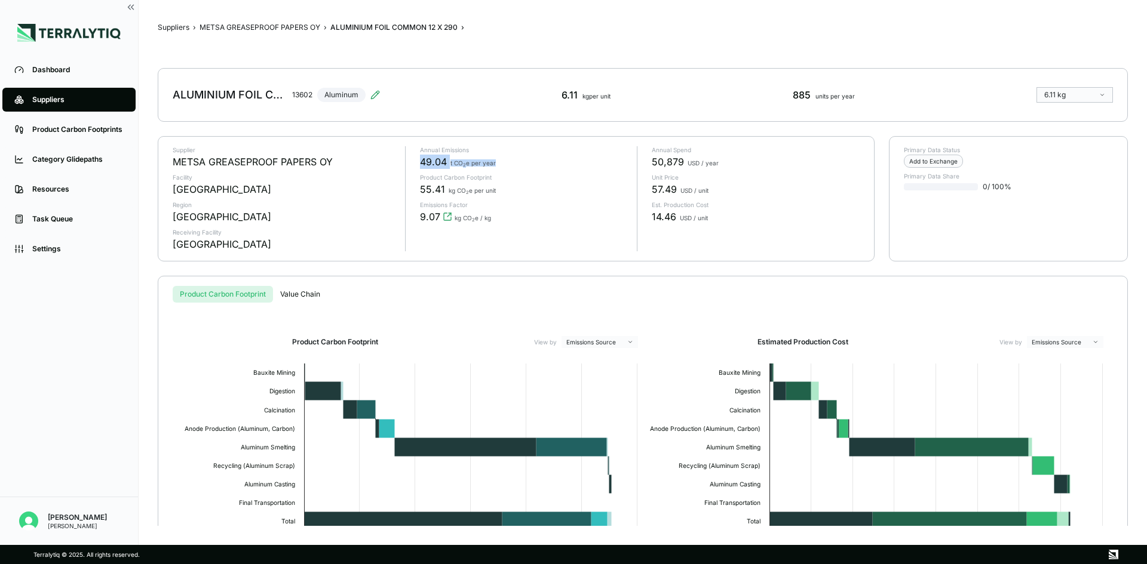
drag, startPoint x: 495, startPoint y: 160, endPoint x: 415, endPoint y: 161, distance: 79.4
click at [415, 161] on div "Annual Emissions 49.04 t CO 2 e per year Product Carbon Footprint 55.41 kg CO 2…" at bounding box center [516, 198] width 223 height 105
click at [1097, 88] on html "Dashboard Suppliers Product Carbon Footprints Category Glidepaths Resources Tas…" at bounding box center [573, 282] width 1147 height 564
click at [1079, 113] on div "Absolute" at bounding box center [1074, 114] width 67 height 10
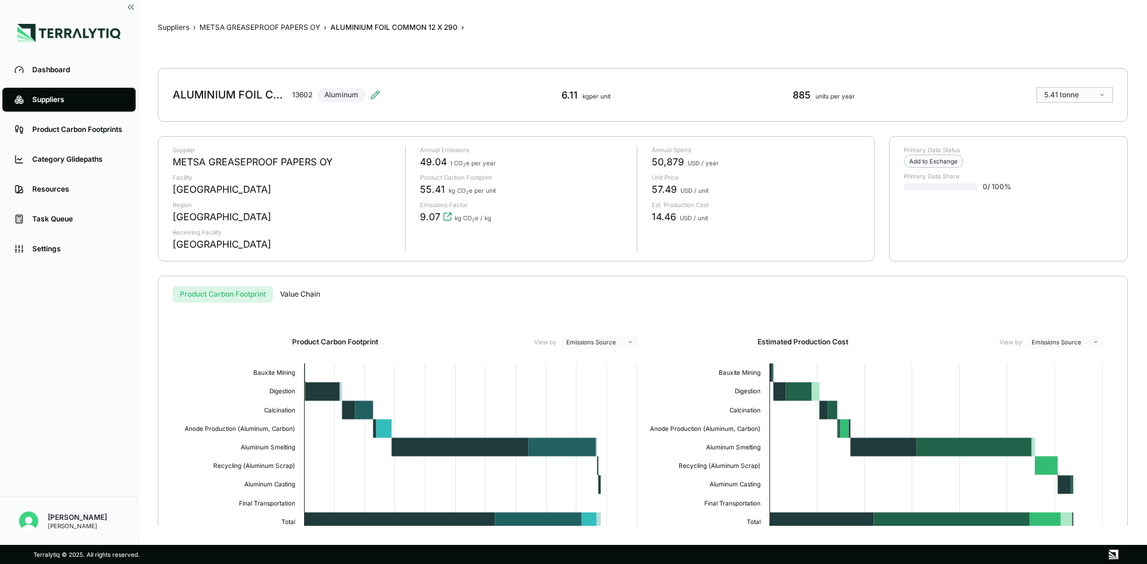
click at [1076, 96] on html "Dashboard Suppliers Product Carbon Footprints Category Glidepaths Resources Tas…" at bounding box center [573, 282] width 1147 height 564
click at [1079, 125] on div "Normalized" at bounding box center [1074, 128] width 67 height 10
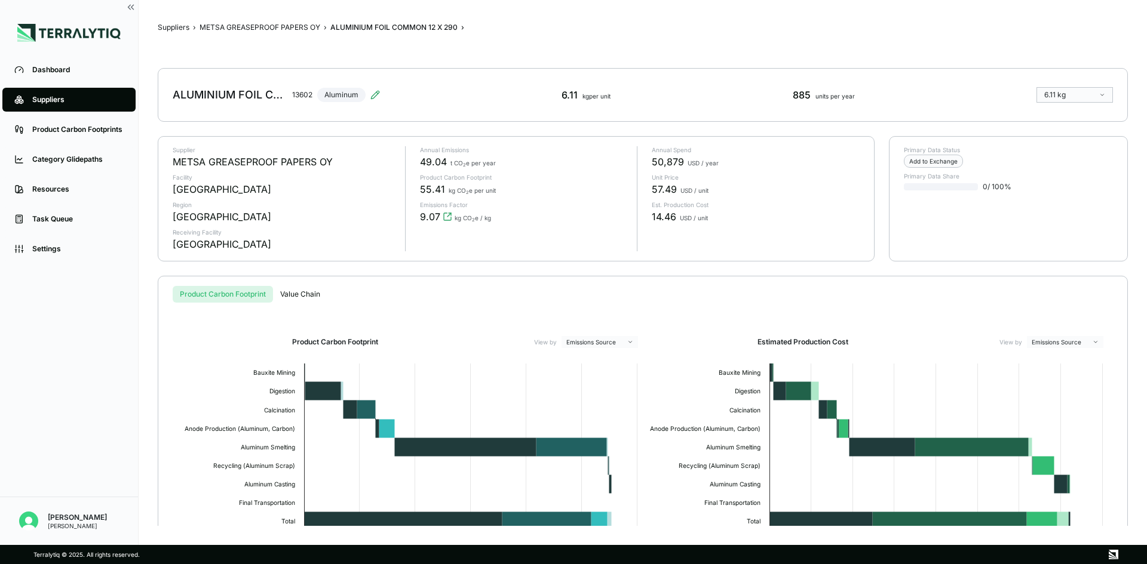
click at [1067, 98] on html "Dashboard Suppliers Product Carbon Footprints Category Glidepaths Resources Tas…" at bounding box center [573, 282] width 1147 height 564
click at [1065, 112] on div "Absolute" at bounding box center [1074, 114] width 67 height 10
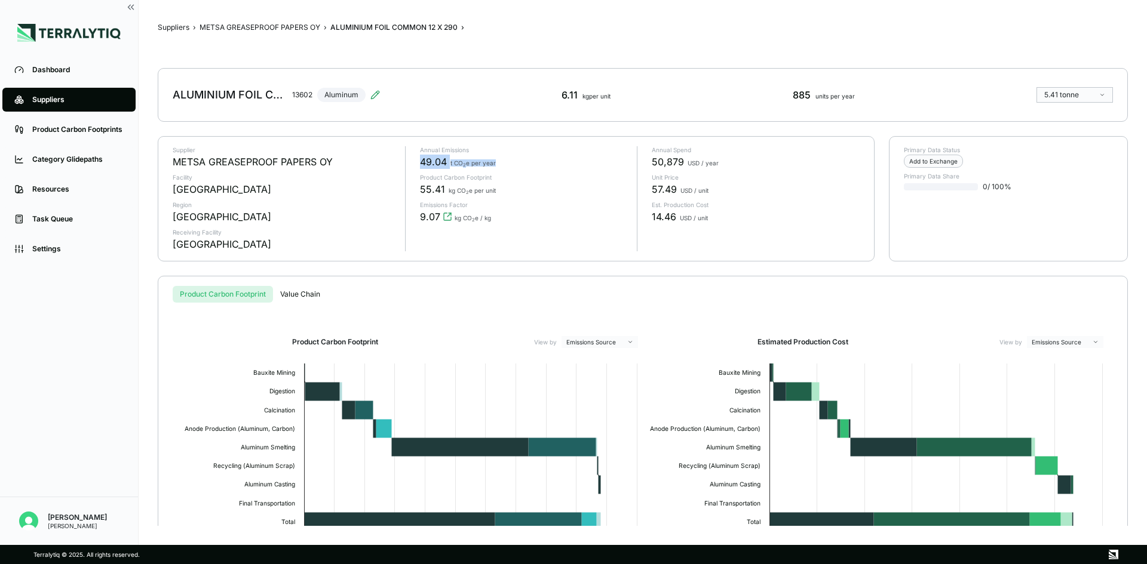
drag, startPoint x: 447, startPoint y: 155, endPoint x: 414, endPoint y: 163, distance: 33.8
click at [414, 163] on div "Annual Emissions 49.04 t CO 2 e per year Product Carbon Footprint 55.41 kg CO 2…" at bounding box center [516, 198] width 223 height 105
click at [1043, 90] on html "Dashboard Suppliers Product Carbon Footprints Category Glidepaths Resources Tas…" at bounding box center [573, 282] width 1147 height 564
click at [1045, 124] on div "Normalized" at bounding box center [1074, 128] width 67 height 10
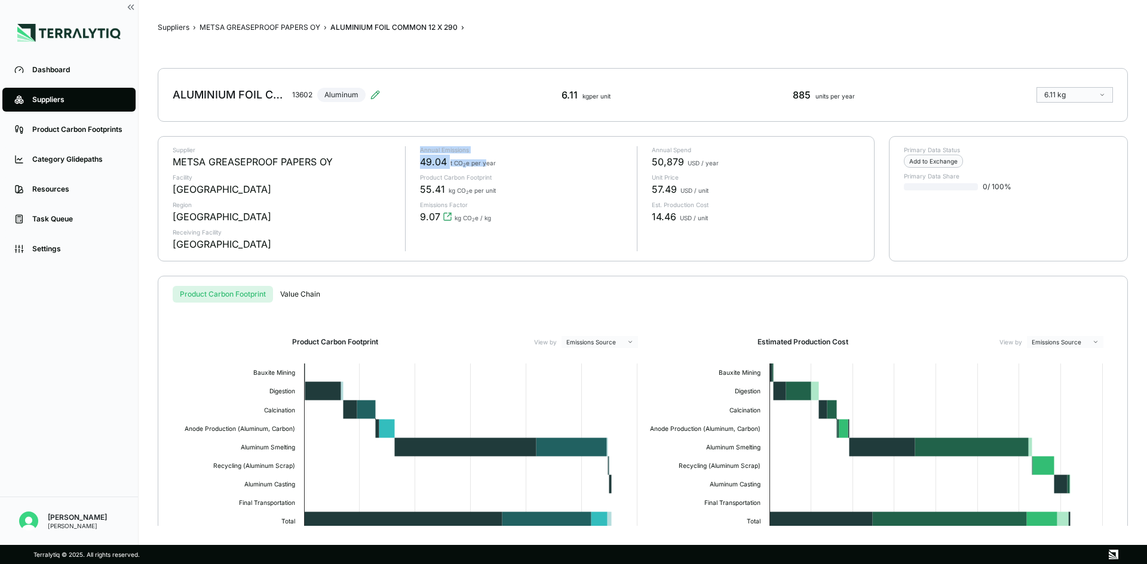
drag, startPoint x: 484, startPoint y: 159, endPoint x: 413, endPoint y: 149, distance: 71.9
click at [413, 149] on div "Annual Emissions 49.04 t CO 2 e per year Product Carbon Footprint 55.41 kg CO 2…" at bounding box center [516, 198] width 223 height 105
click at [489, 162] on span "t CO 2 e per year" at bounding box center [472, 162] width 45 height 7
drag, startPoint x: 502, startPoint y: 165, endPoint x: 405, endPoint y: 146, distance: 99.1
click at [405, 146] on div "Annual Emissions 49.04 t CO 2 e per year Product Carbon Footprint 55.41 kg CO 2…" at bounding box center [516, 198] width 223 height 105
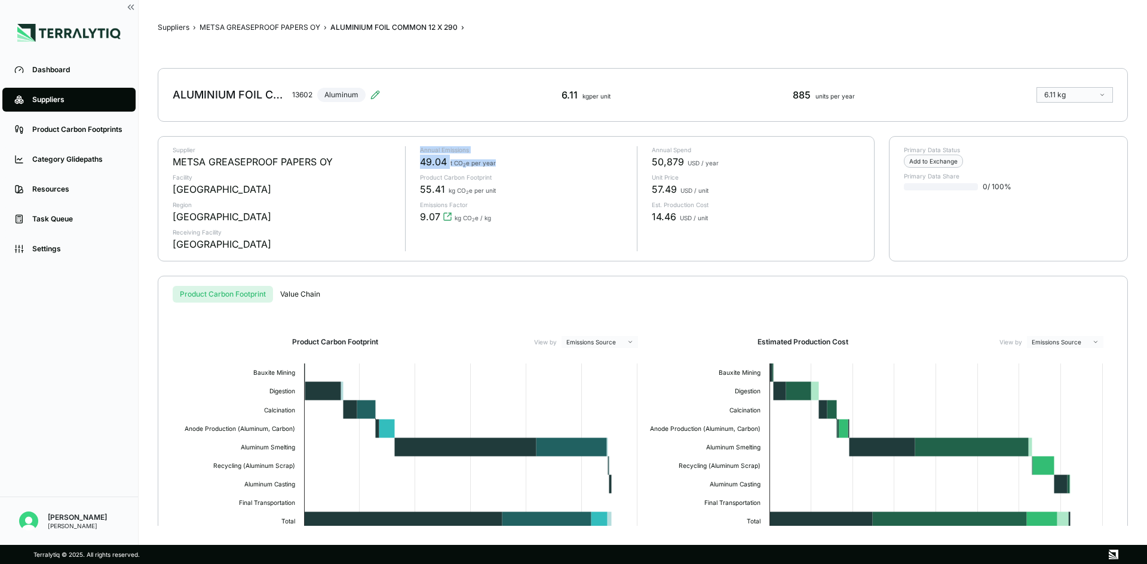
click at [554, 162] on div "49.04 t CO 2 e per year" at bounding box center [524, 162] width 208 height 14
drag, startPoint x: 491, startPoint y: 167, endPoint x: 409, endPoint y: 152, distance: 83.2
click at [409, 152] on div "Annual Emissions 49.04 t CO 2 e per year Product Carbon Footprint 55.41 kg CO 2…" at bounding box center [516, 198] width 223 height 105
click at [69, 252] on div "Settings" at bounding box center [77, 249] width 91 height 10
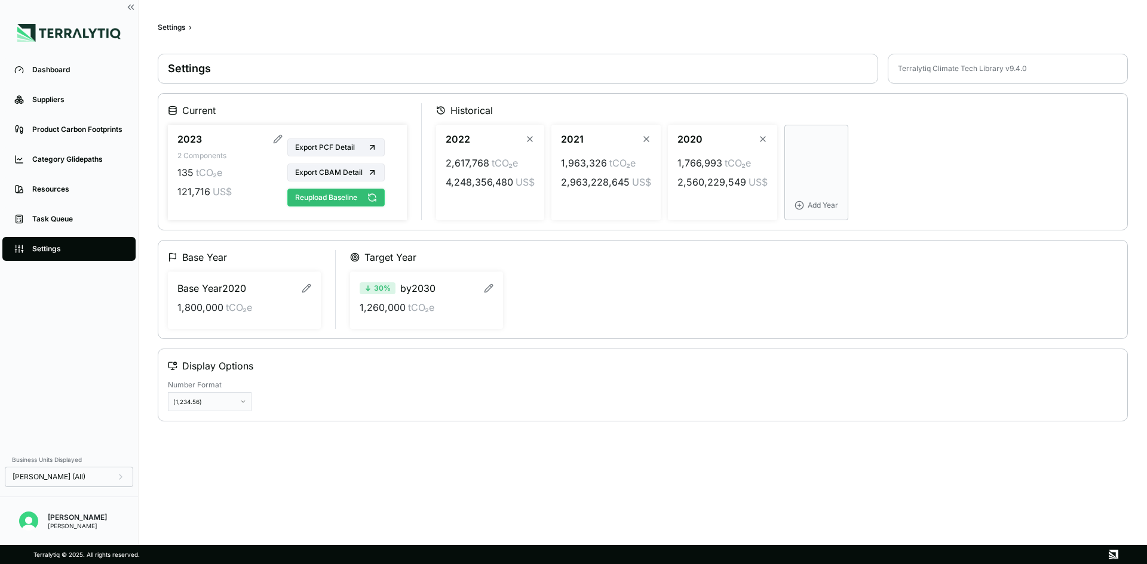
click at [331, 197] on button "Reupload Baseline" at bounding box center [335, 198] width 97 height 18
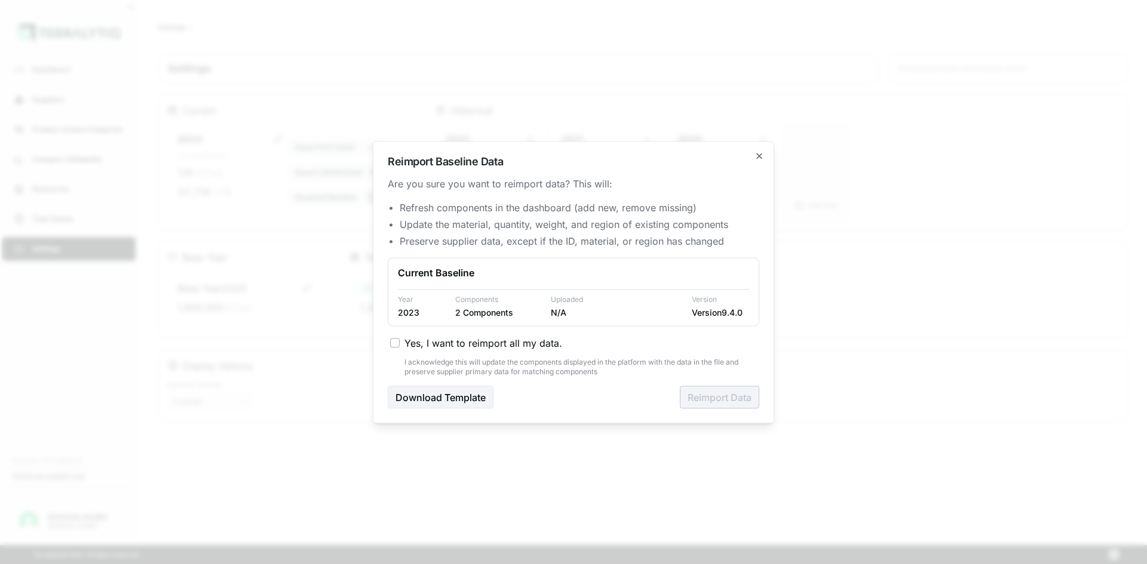
click at [398, 344] on button "Yes, I want to reimport all my data." at bounding box center [395, 343] width 10 height 10
click at [695, 394] on button "Reimport Data" at bounding box center [719, 397] width 79 height 23
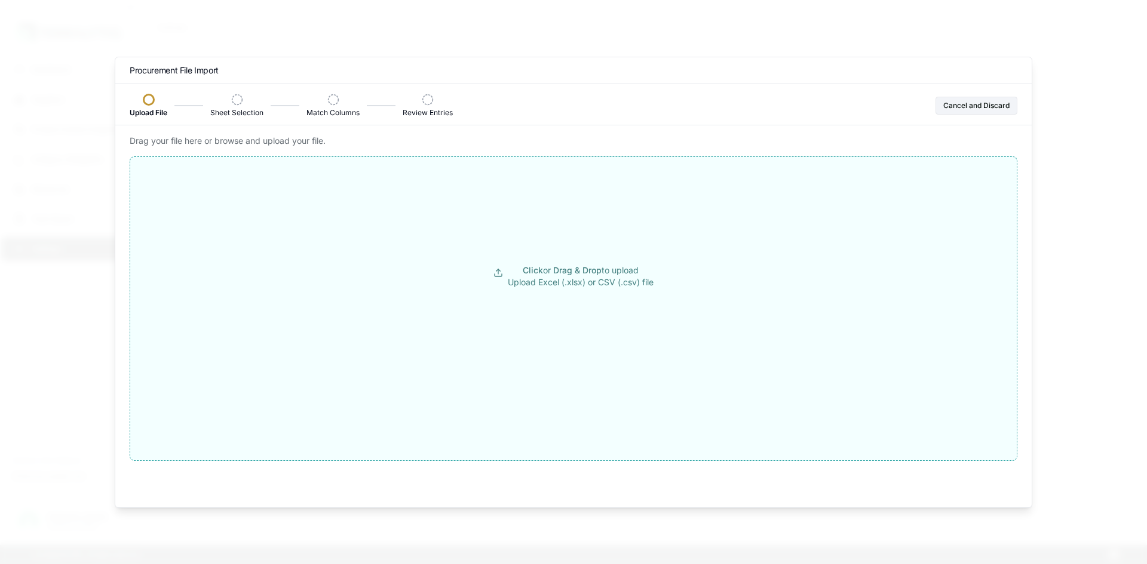
click at [578, 251] on button "Click or Drag & Drop to upload Upload Excel (.xlsx) or CSV (.csv) file" at bounding box center [573, 276] width 886 height 215
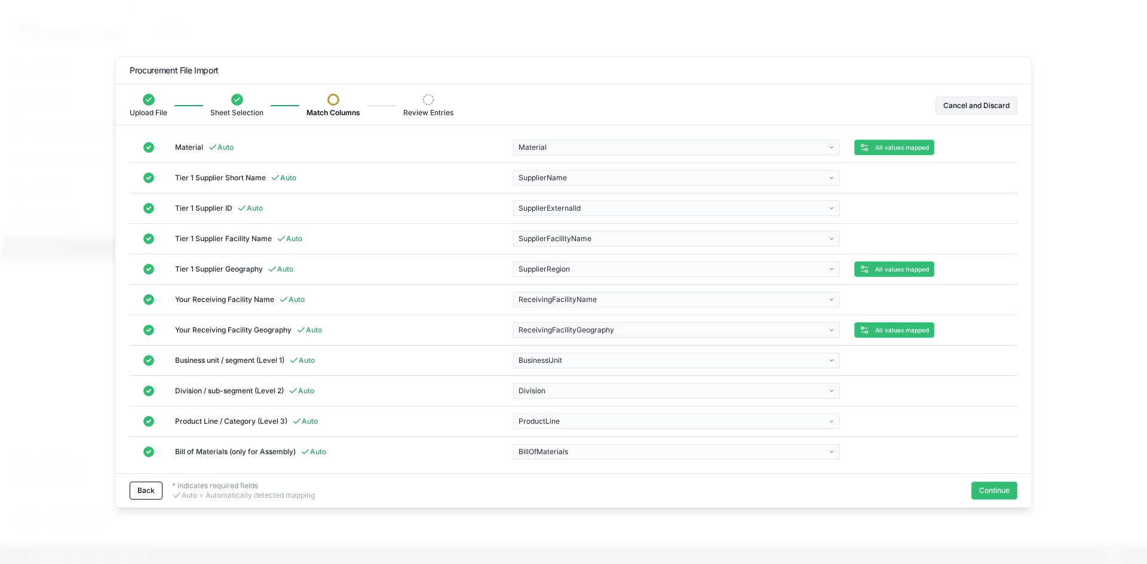
scroll to position [188, 0]
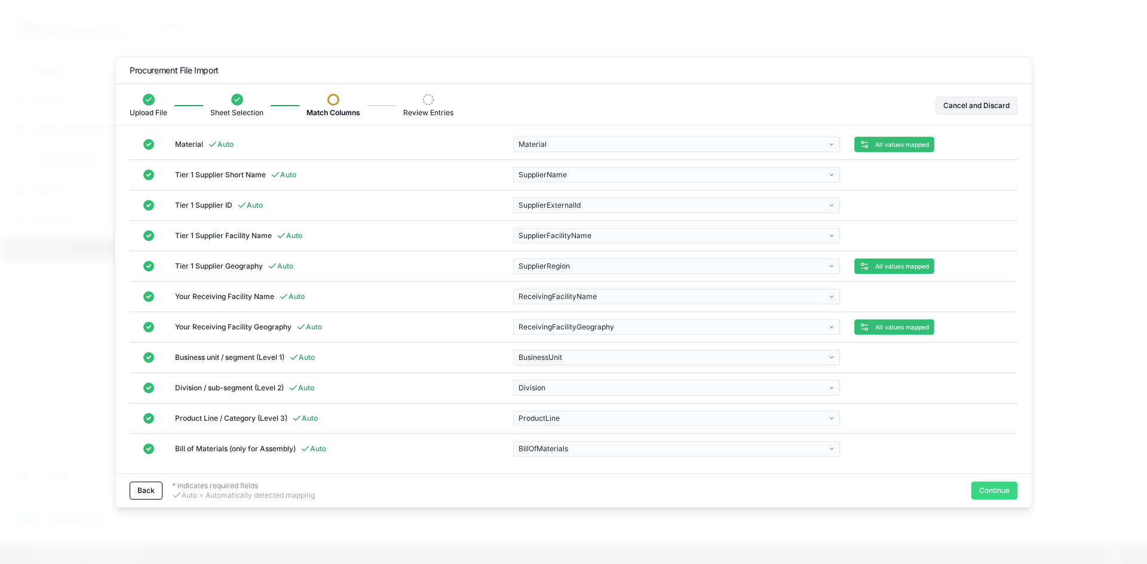
click at [996, 494] on button "Continue" at bounding box center [994, 491] width 46 height 18
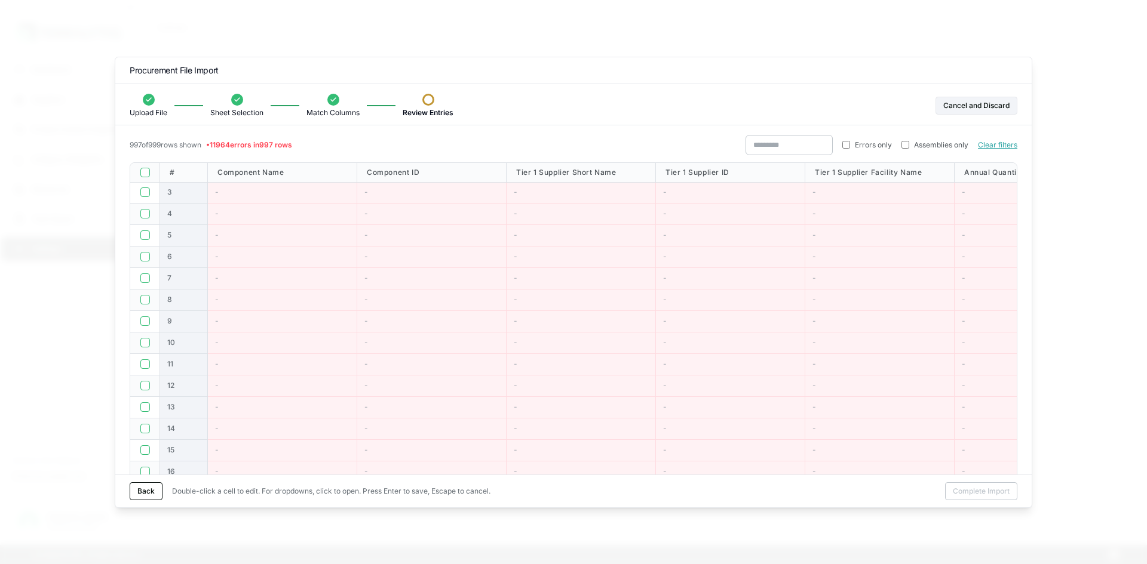
click at [150, 168] on div at bounding box center [145, 173] width 30 height 20
click at [142, 172] on button "button" at bounding box center [145, 173] width 10 height 10
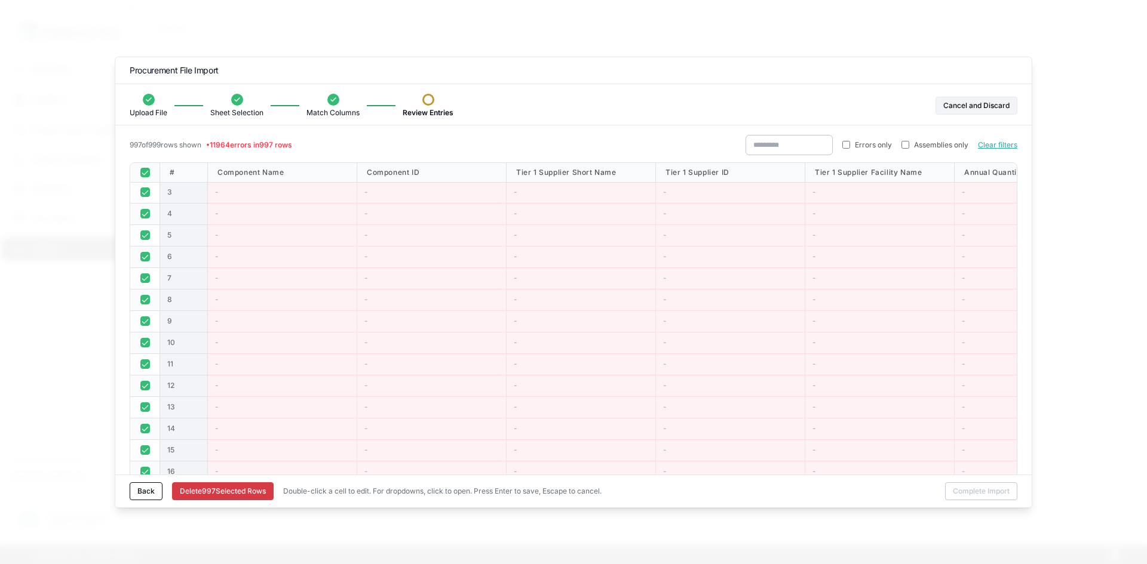
click at [226, 490] on button "Delete 997 Selected Row s" at bounding box center [223, 492] width 102 height 18
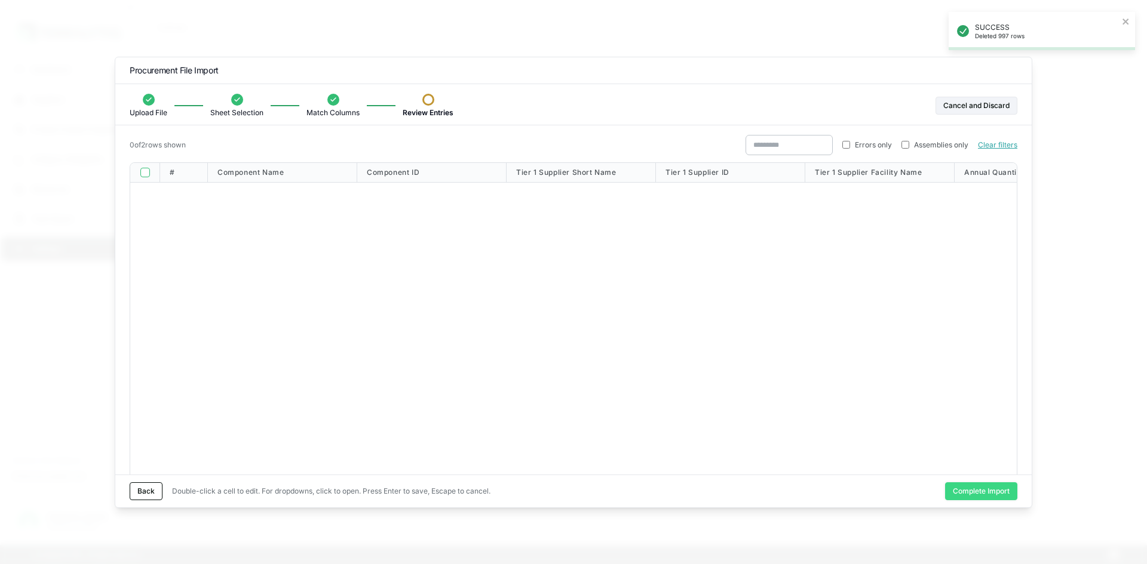
click at [988, 492] on button "Complete Import" at bounding box center [981, 492] width 72 height 18
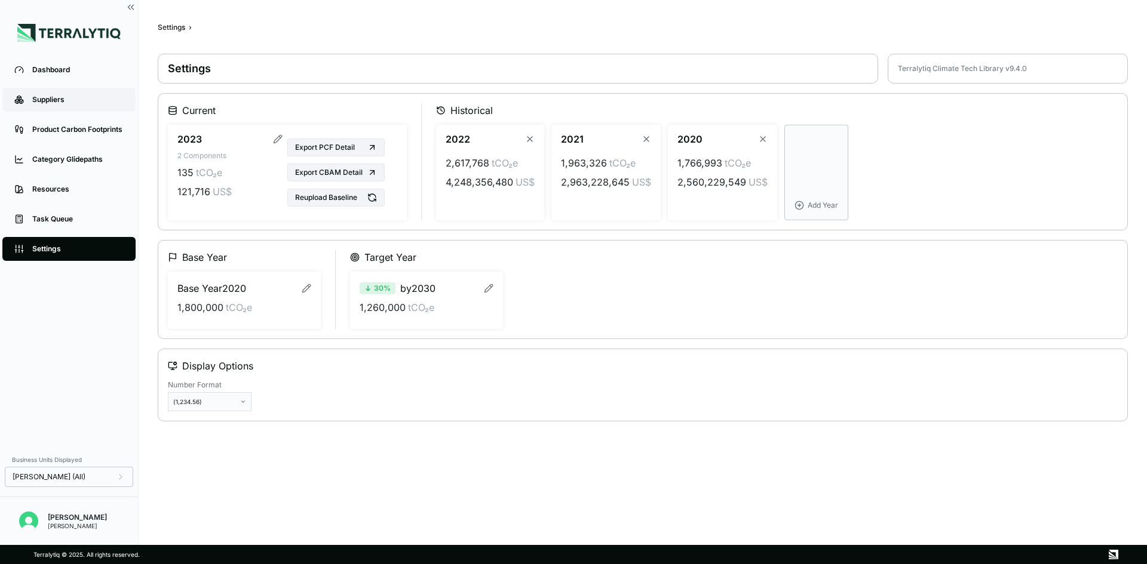
click at [60, 105] on link "Suppliers" at bounding box center [68, 100] width 133 height 24
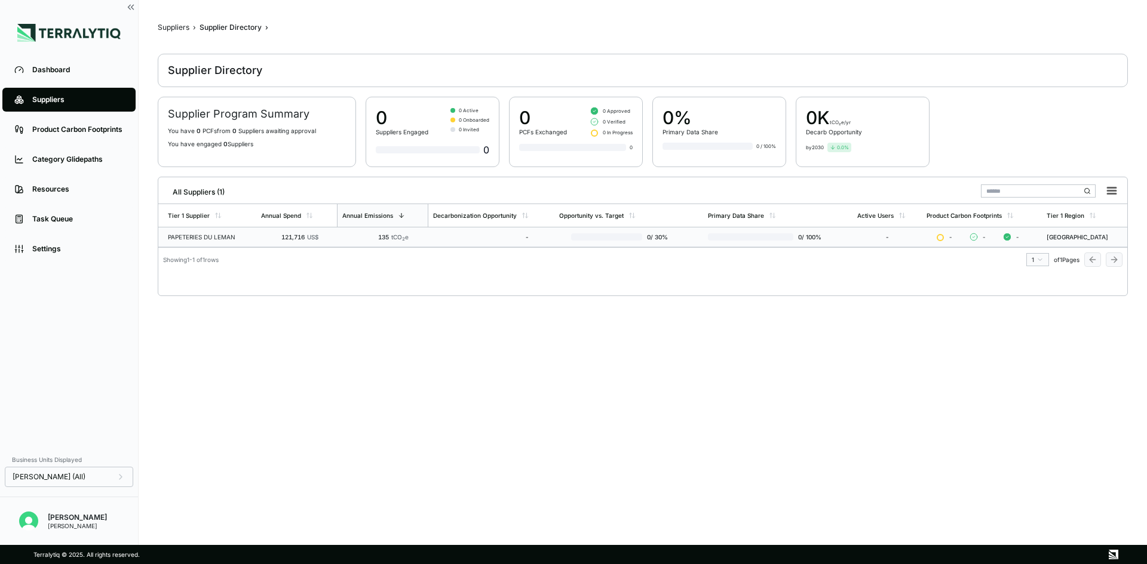
click at [238, 241] on td "PAPETERIES DU LEMAN" at bounding box center [207, 238] width 98 height 20
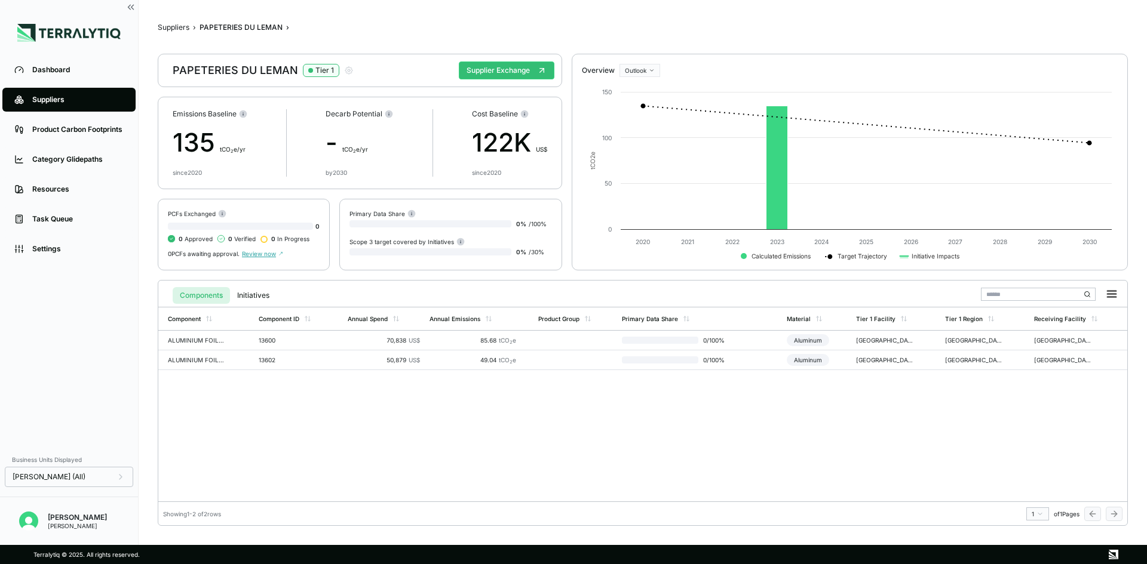
click at [242, 66] on div "PAPETERIES DU LEMAN Tier 1" at bounding box center [263, 70] width 181 height 14
click at [349, 66] on icon "button" at bounding box center [349, 71] width 10 height 10
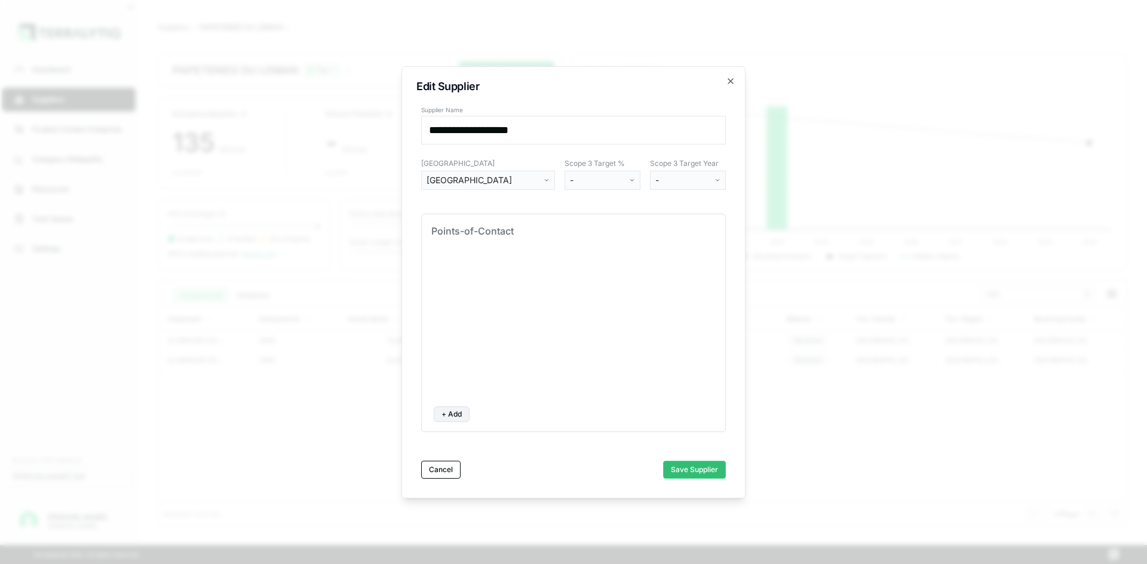
click at [608, 129] on input "**********" at bounding box center [573, 130] width 305 height 29
drag, startPoint x: 608, startPoint y: 129, endPoint x: 407, endPoint y: 138, distance: 201.5
click at [407, 138] on div "**********" at bounding box center [573, 282] width 344 height 432
click at [731, 87] on div "**********" at bounding box center [573, 282] width 344 height 432
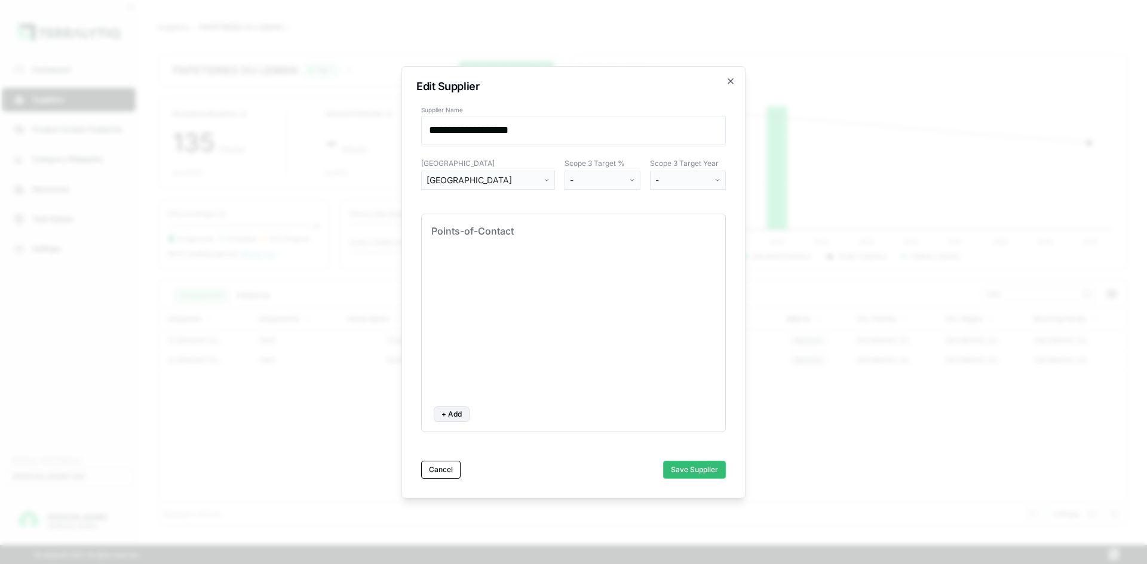
click at [730, 72] on div "**********" at bounding box center [573, 282] width 344 height 432
click at [728, 79] on icon "button" at bounding box center [731, 81] width 10 height 10
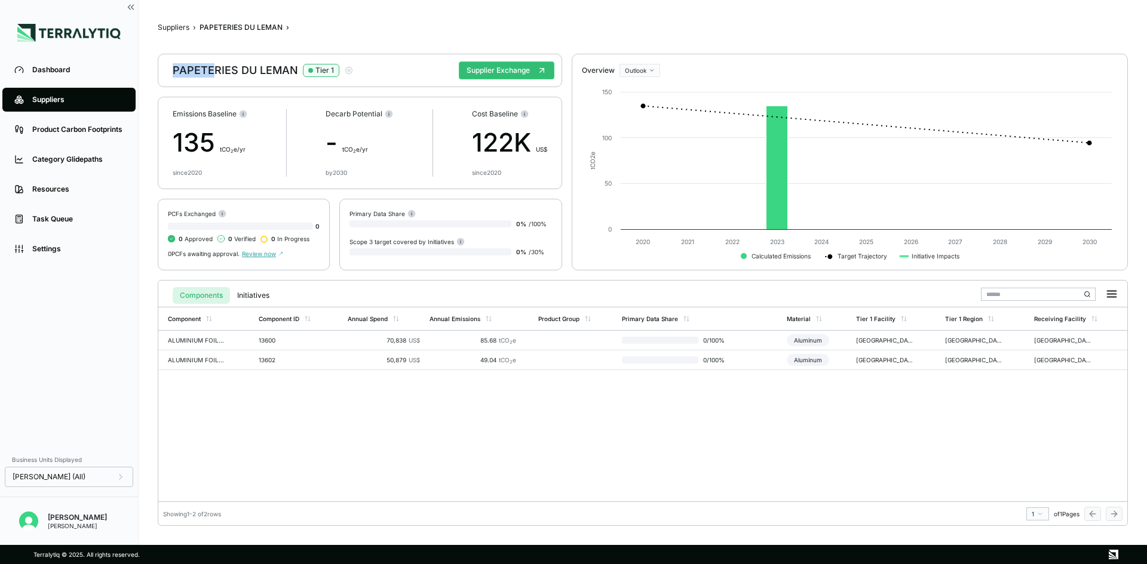
drag, startPoint x: 171, startPoint y: 66, endPoint x: 213, endPoint y: 69, distance: 42.5
click at [213, 69] on div "PAPETERIES DU LEMAN Tier 1 Supplier Exchange" at bounding box center [360, 70] width 404 height 33
drag, startPoint x: 232, startPoint y: 70, endPoint x: 200, endPoint y: 69, distance: 32.3
click at [179, 70] on div "PAPETERIES DU LEMAN Tier 1" at bounding box center [263, 70] width 181 height 14
drag, startPoint x: 234, startPoint y: 68, endPoint x: 158, endPoint y: 68, distance: 76.4
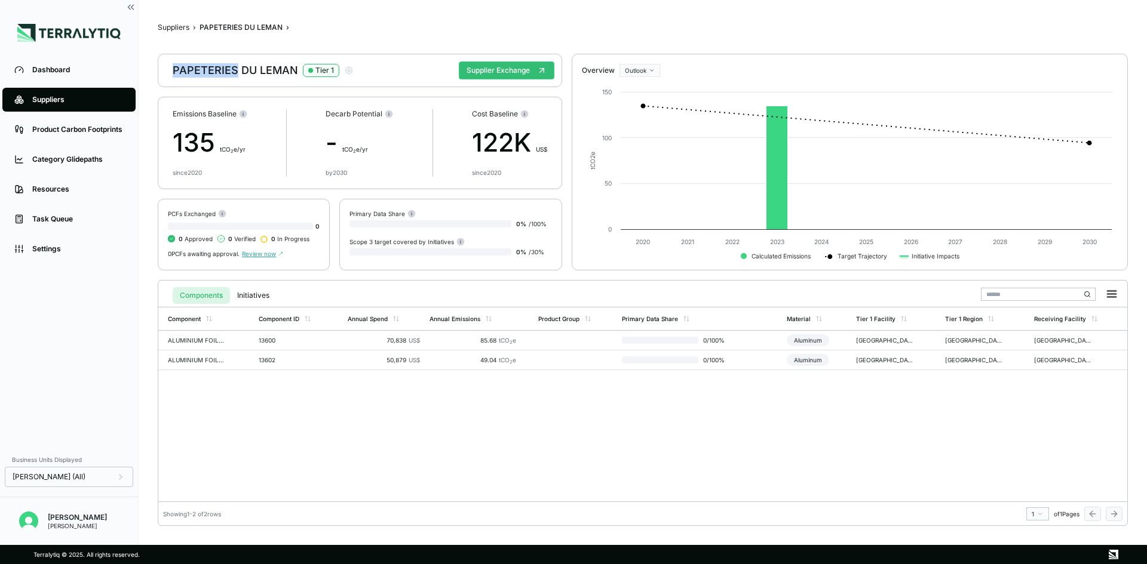
click at [158, 68] on div "PAPETERIES DU LEMAN Tier 1 Supplier Exchange" at bounding box center [360, 70] width 404 height 33
copy div "PAPETERIES"
drag, startPoint x: 296, startPoint y: 66, endPoint x: 146, endPoint y: 65, distance: 149.9
click at [146, 65] on main "Suppliers › PAPETERIES DU LEMAN › PAPETERIES DU LEMAN Tier 1 Supplier Exchange …" at bounding box center [643, 272] width 1008 height 545
copy div "PAPETERIES DU LEMAN"
